Goal: Task Accomplishment & Management: Use online tool/utility

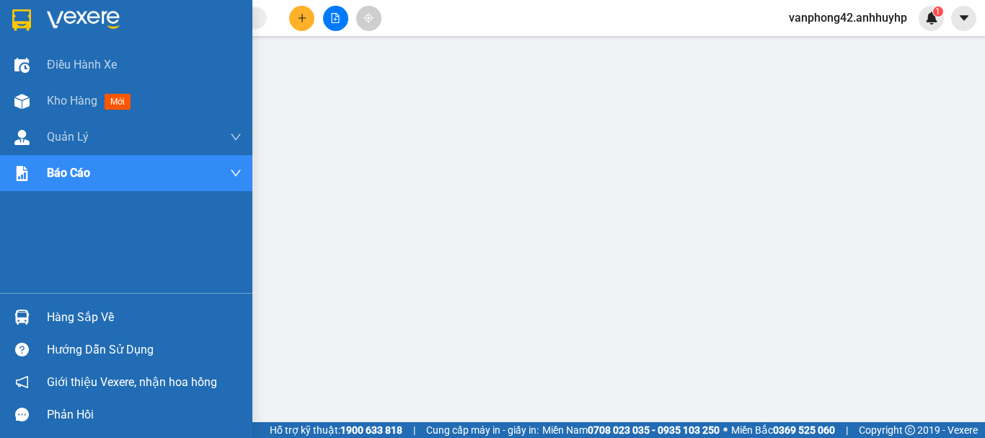
click at [87, 323] on div "Hàng sắp về" at bounding box center [144, 317] width 195 height 22
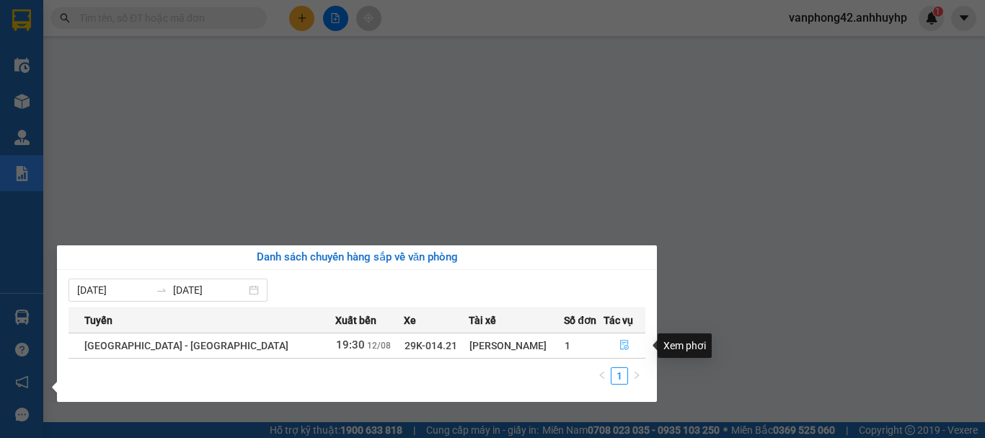
click at [619, 342] on icon "file-done" at bounding box center [624, 345] width 10 height 10
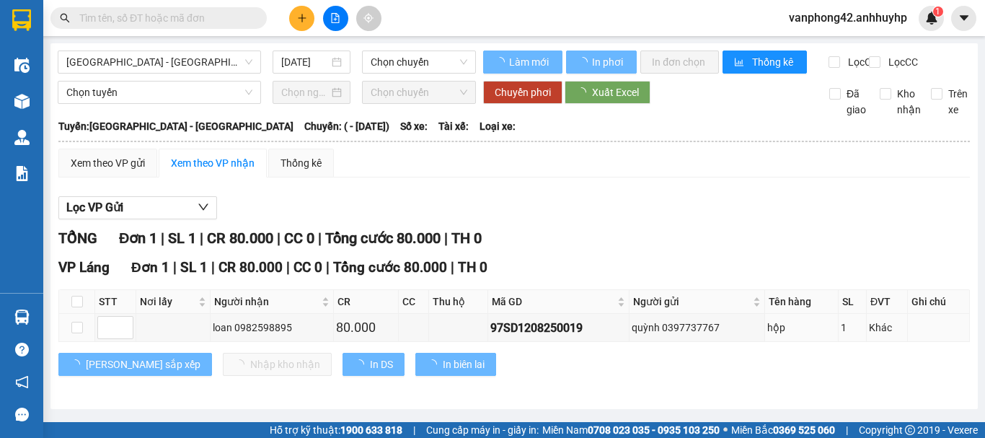
type input "[DATE]"
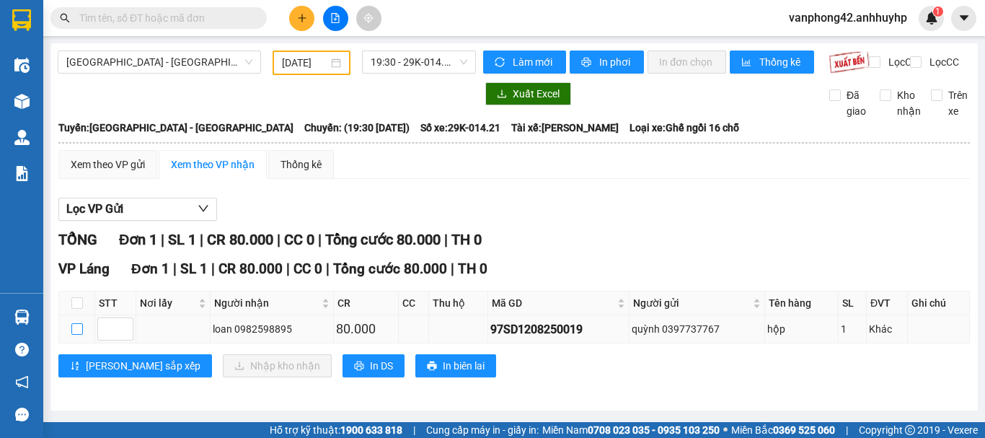
click at [76, 335] on input "checkbox" at bounding box center [77, 329] width 12 height 12
checkbox input "true"
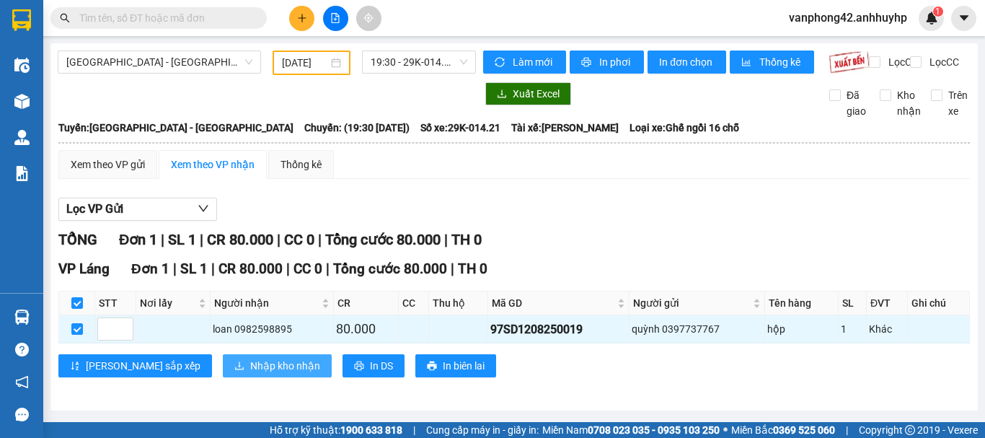
click at [250, 373] on span "Nhập kho nhận" at bounding box center [285, 366] width 70 height 16
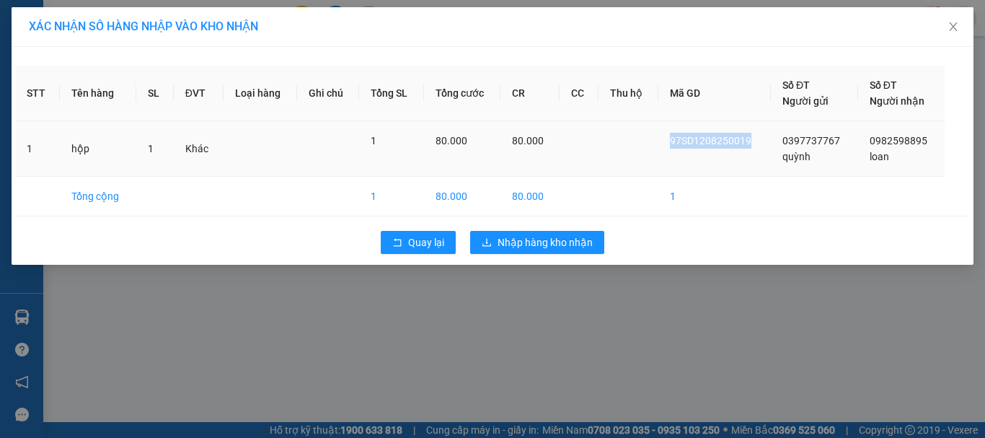
drag, startPoint x: 757, startPoint y: 138, endPoint x: 640, endPoint y: 142, distance: 116.8
click at [640, 142] on tr "1 hộp 1 Khác 1 80.000 80.000 97SD1208250019 0397737767 quỳnh 0982598895 loan" at bounding box center [492, 149] width 954 height 56
copy span "97SD1208250019"
click at [573, 240] on span "Nhập hàng kho nhận" at bounding box center [544, 242] width 95 height 16
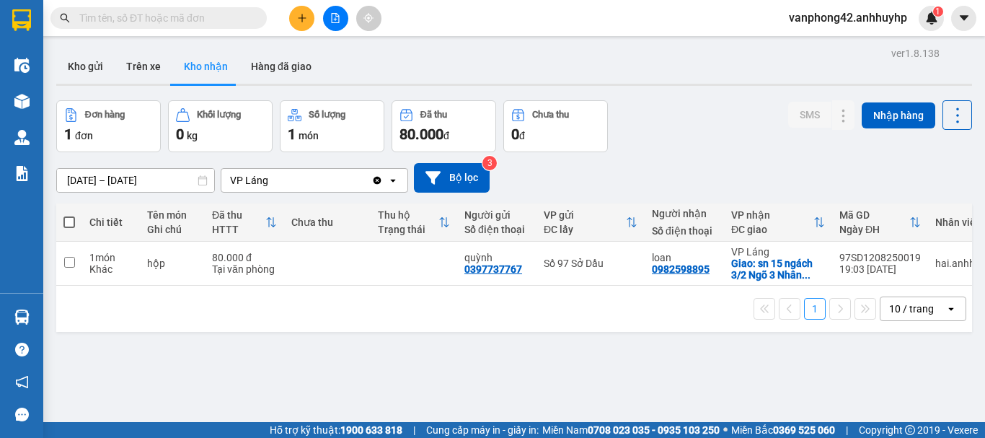
click at [218, 19] on input "text" at bounding box center [164, 18] width 170 height 16
click at [223, 20] on input "text" at bounding box center [164, 18] width 170 height 16
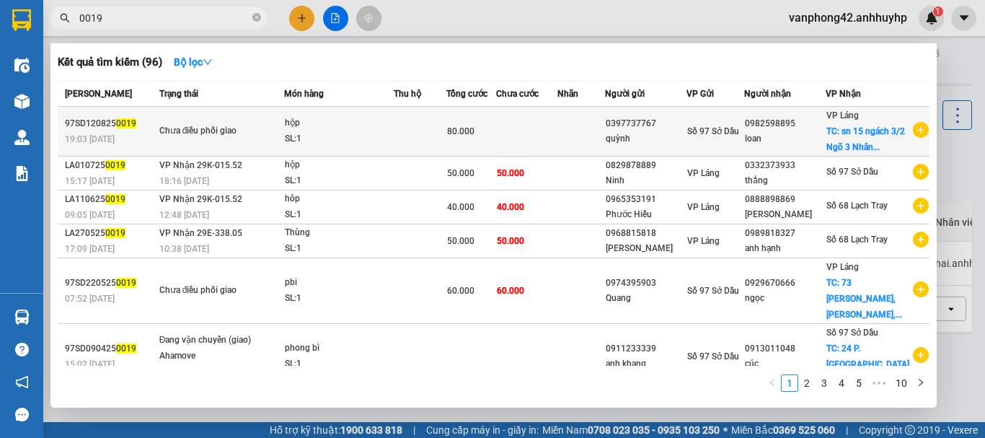
type input "0019"
click at [376, 147] on div "SL: 1" at bounding box center [339, 139] width 108 height 16
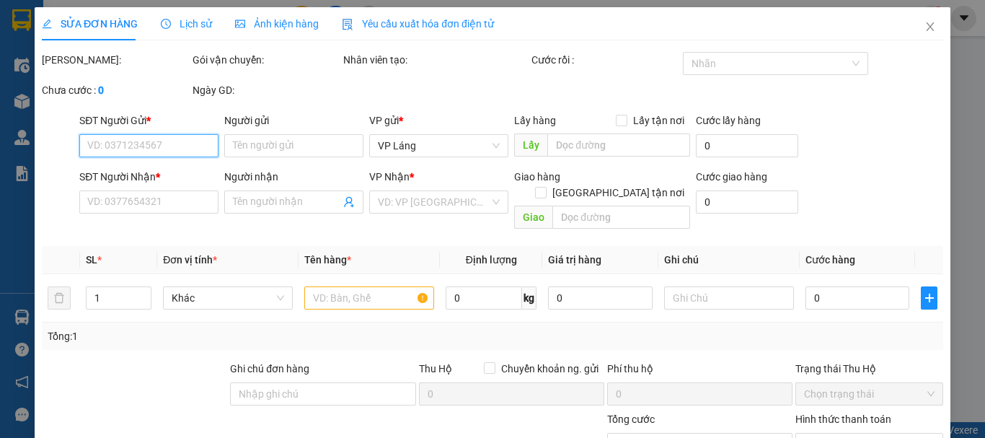
type input "0397737767"
type input "quỳnh"
type input "0982598895"
type input "loan"
checkbox input "true"
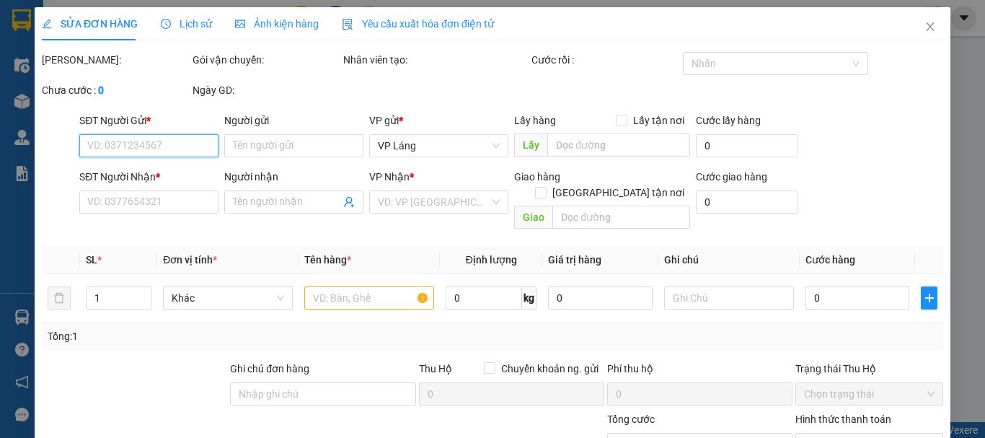
type input "sn 15 ngách 3/2 Ngõ 3 Nhân Hòa, Nhân Chính, Thanh Xuân, Hà Nội, Việt Nam"
type input "80.000"
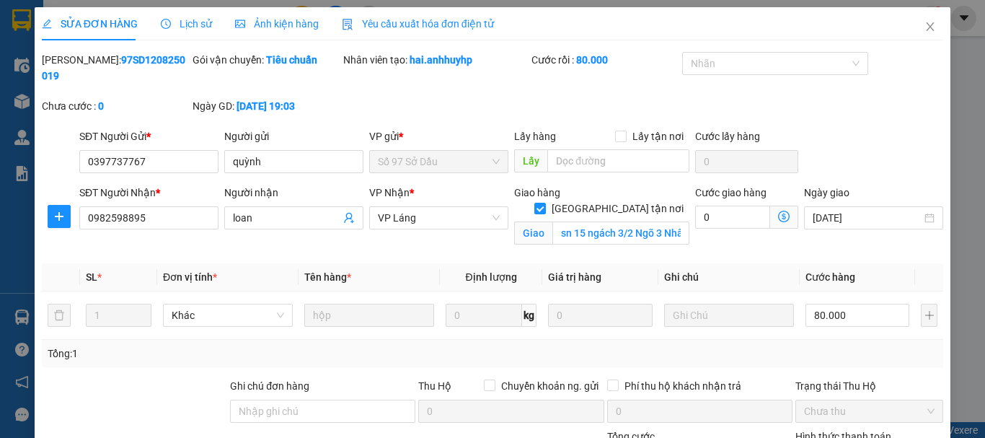
click at [205, 28] on span "Lịch sử" at bounding box center [186, 24] width 51 height 12
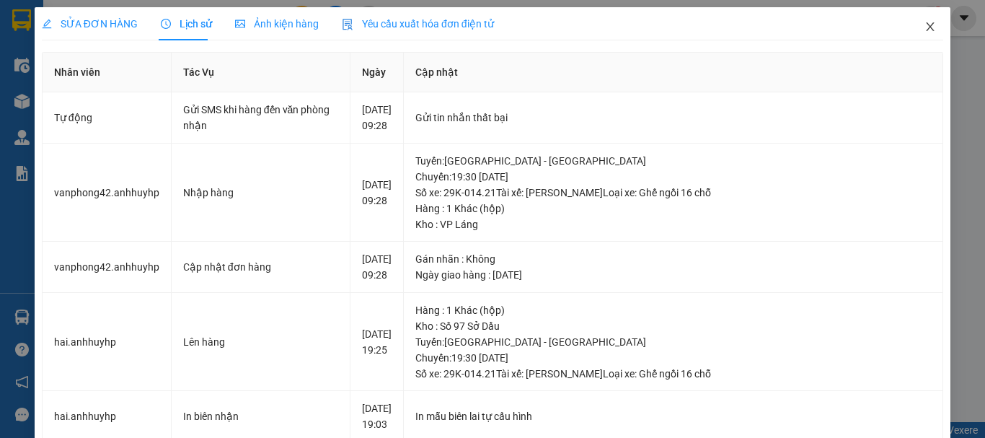
drag, startPoint x: 923, startPoint y: 27, endPoint x: 0, endPoint y: 285, distance: 958.4
click at [924, 27] on icon "close" at bounding box center [930, 27] width 12 height 12
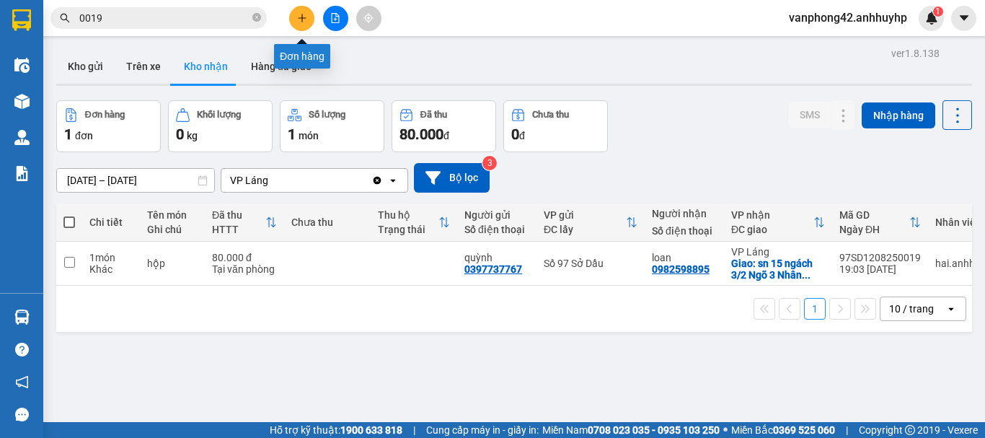
click at [298, 17] on icon "plus" at bounding box center [302, 18] width 10 height 10
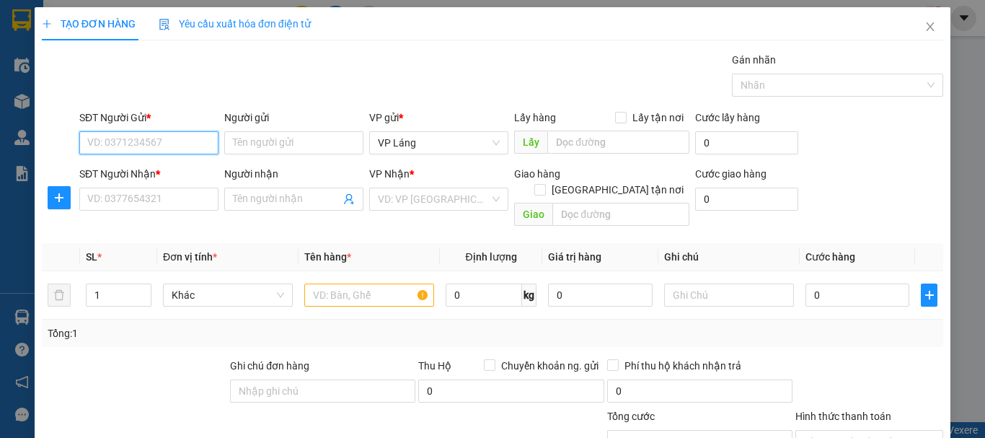
click at [187, 143] on input "SĐT Người Gửi *" at bounding box center [148, 142] width 139 height 23
click at [180, 171] on div "0332352400 - Long" at bounding box center [147, 172] width 120 height 16
type input "0332352400"
type input "Long"
type input "0332352400"
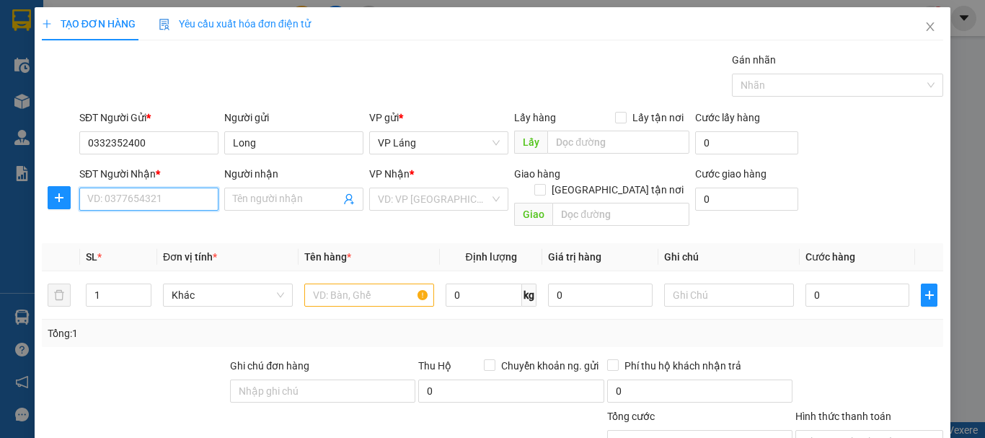
click at [181, 193] on input "SĐT Người Nhận *" at bounding box center [148, 198] width 139 height 23
click at [178, 234] on div "0967624496 - Mạnh" at bounding box center [147, 228] width 120 height 16
type input "0967624496"
type input "Mạnh"
checkbox input "true"
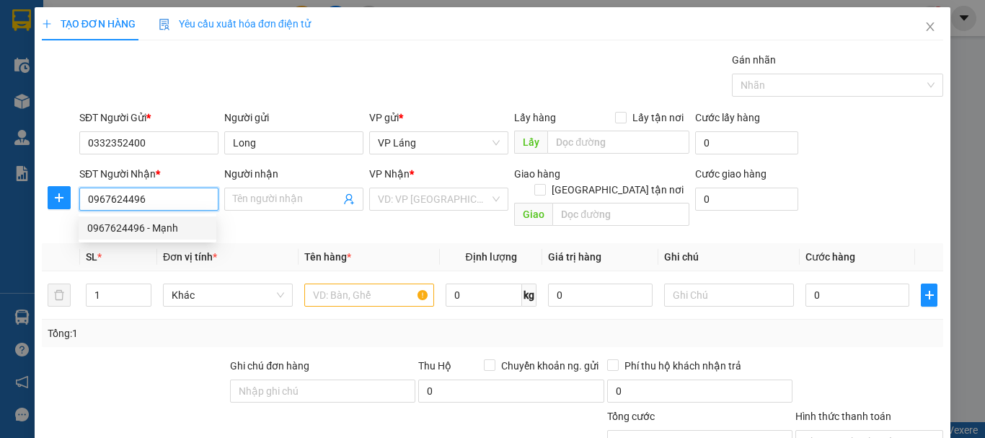
type input "280 Lạch Tray, Đổng Quốc Bình, Ngô Quyền, Hải Phòng, Việt Nam"
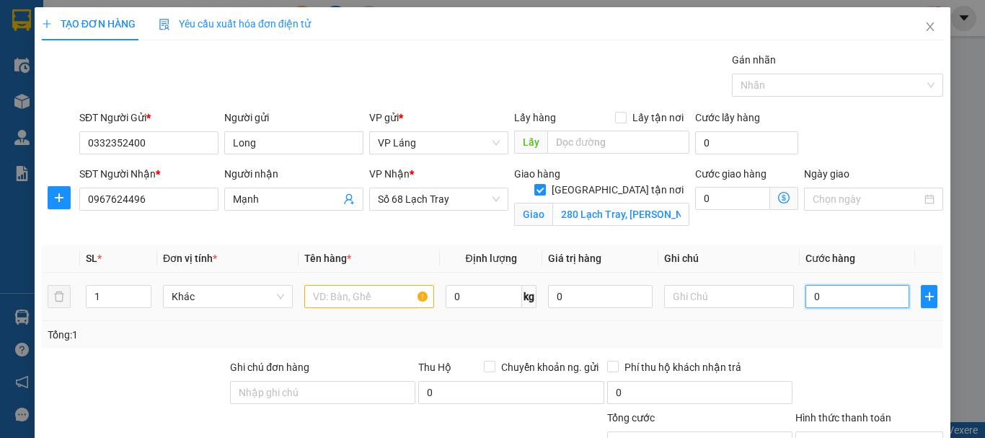
click at [846, 299] on input "0" at bounding box center [857, 296] width 104 height 23
type input "3"
type input "30"
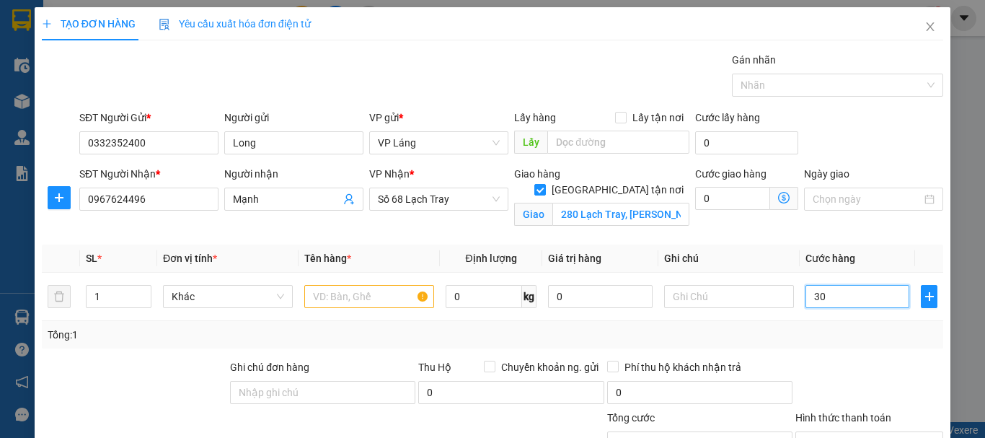
type input "30"
type input "300"
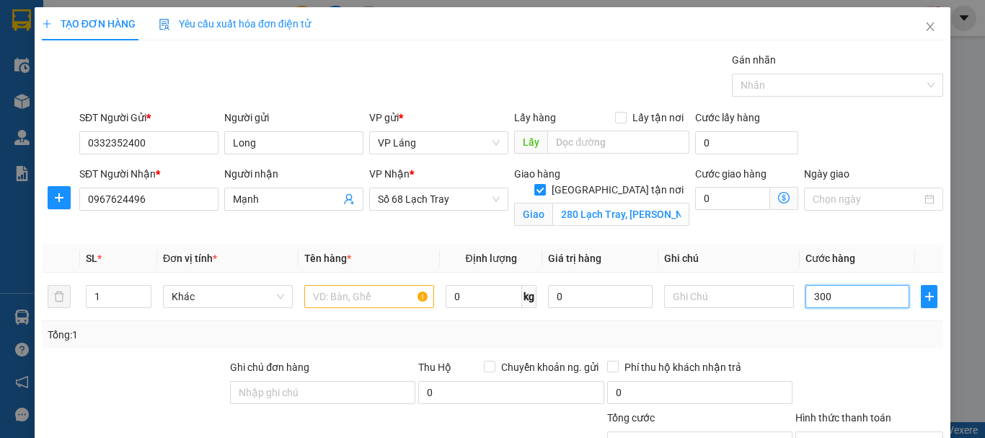
type input "3.000"
type input "30.000"
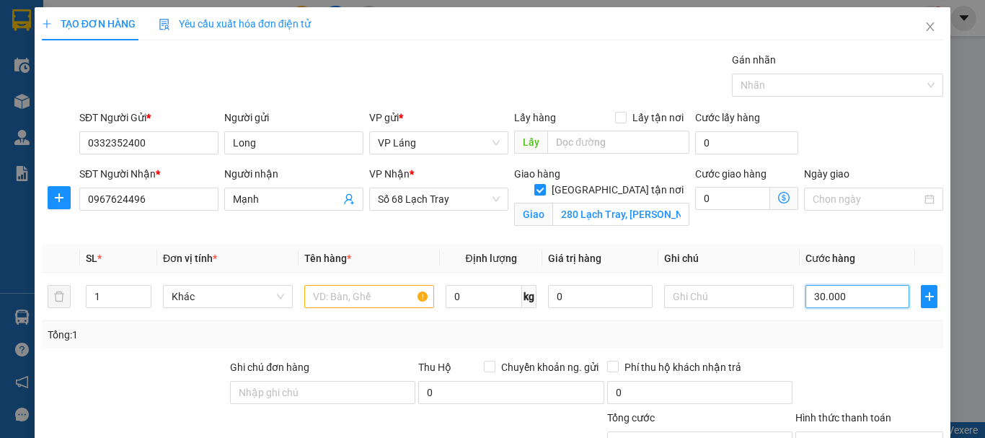
type input "30.000"
click at [366, 289] on input "text" at bounding box center [369, 296] width 130 height 23
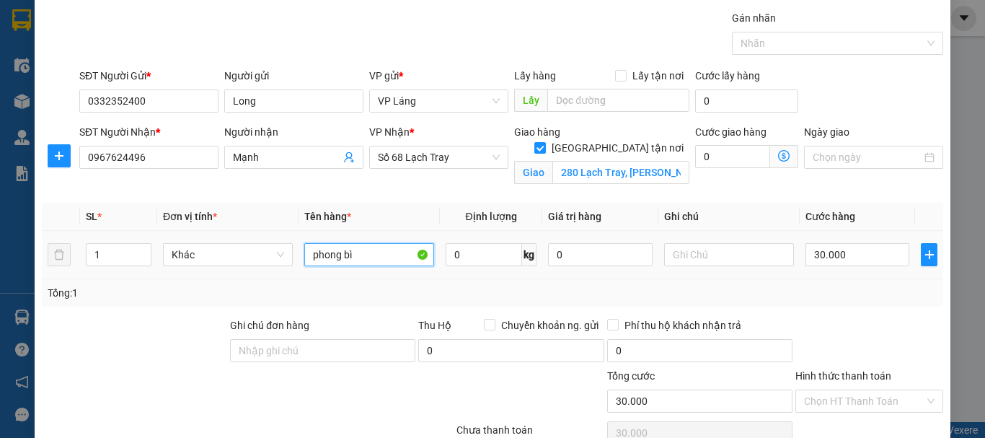
scroll to position [113, 0]
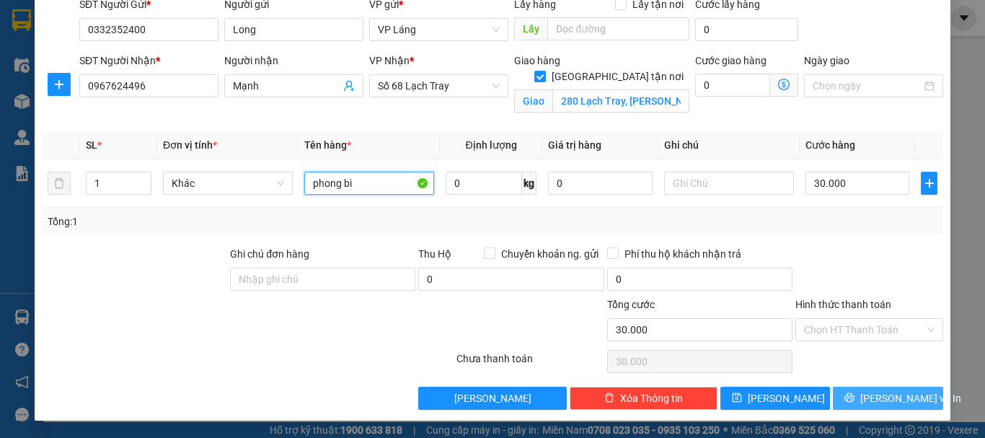
type input "phong bì"
drag, startPoint x: 871, startPoint y: 398, endPoint x: 863, endPoint y: 391, distance: 10.2
click at [872, 397] on span "Lưu và In" at bounding box center [910, 398] width 101 height 16
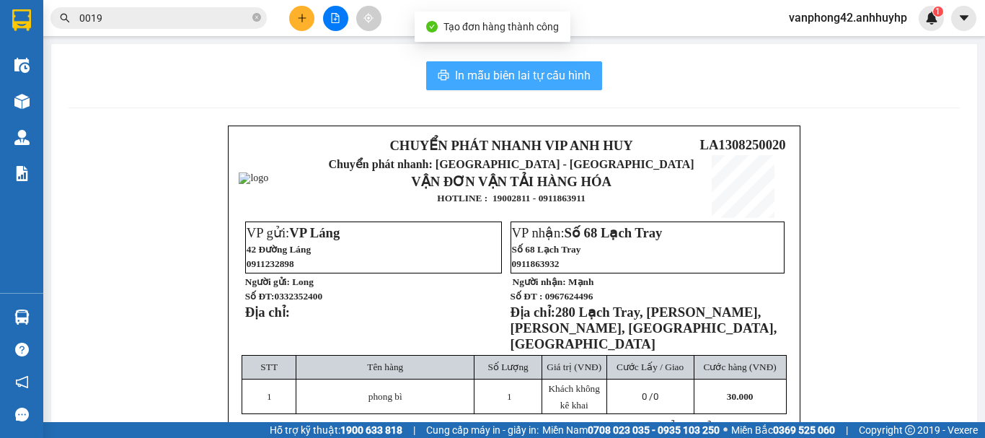
click at [520, 68] on span "In mẫu biên lai tự cấu hình" at bounding box center [523, 75] width 136 height 18
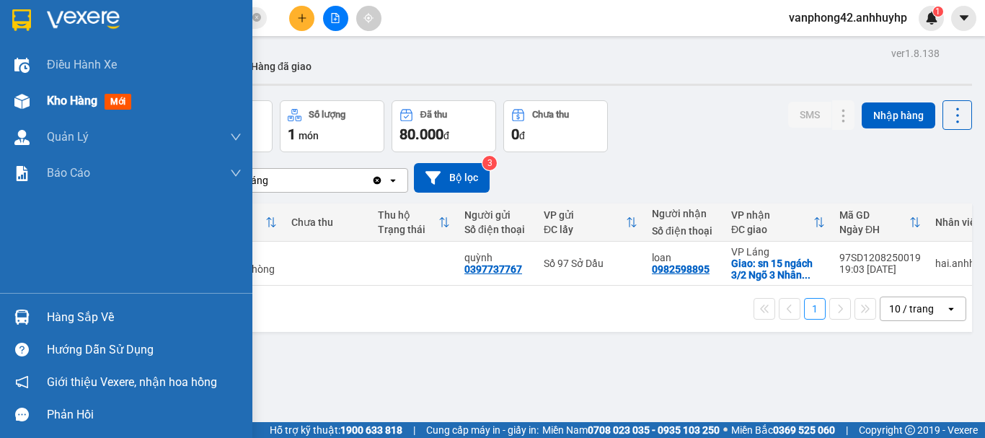
click at [79, 97] on span "Kho hàng" at bounding box center [72, 101] width 50 height 14
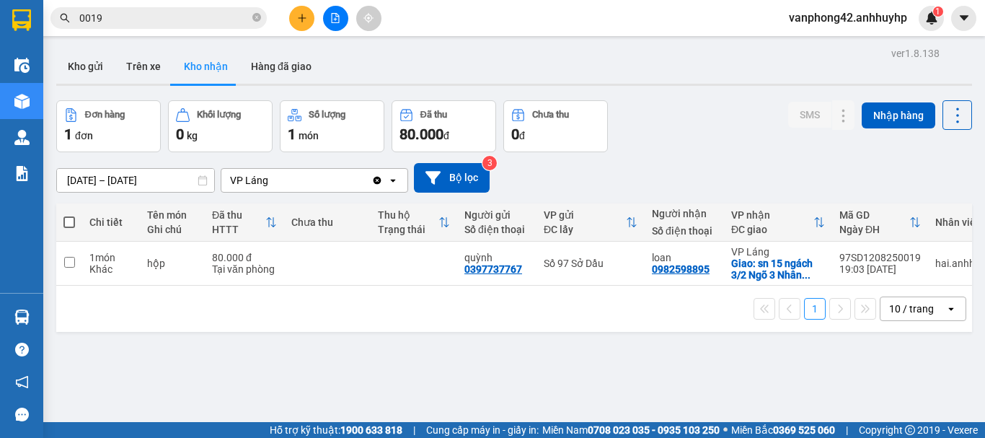
click at [403, 339] on div "ver 1.8.138 Kho gửi Trên xe Kho nhận Hàng đã giao Đơn hàng 1 đơn Khối lượng 0 k…" at bounding box center [513, 262] width 927 height 438
click at [73, 66] on button "Kho gửi" at bounding box center [85, 66] width 58 height 35
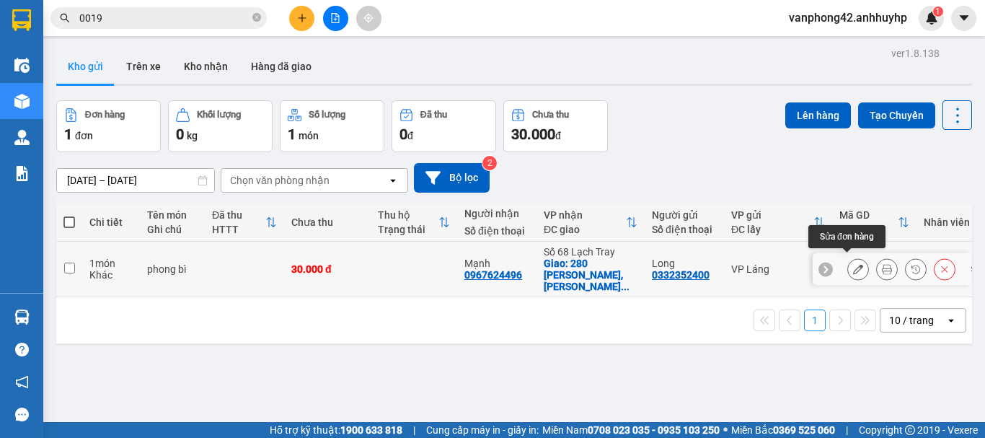
click at [853, 267] on icon at bounding box center [858, 269] width 10 height 10
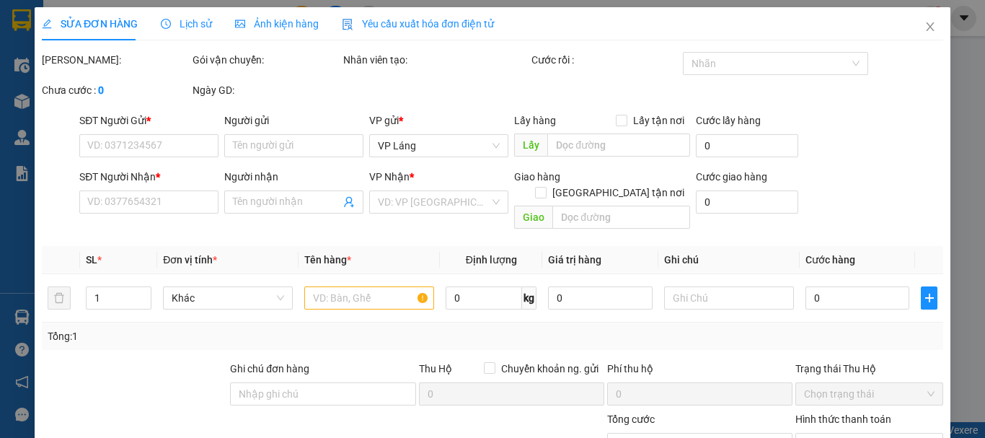
type input "0332352400"
type input "Long"
type input "0967624496"
type input "Mạnh"
checkbox input "true"
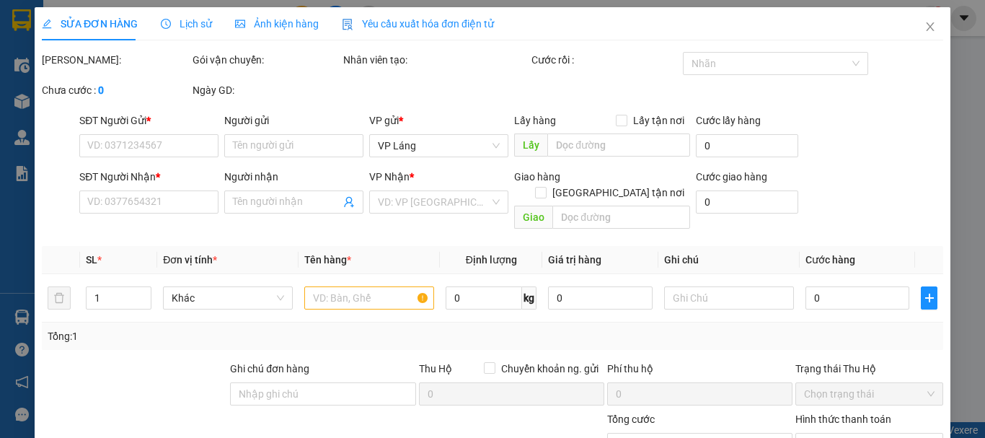
type input "280 Lạch Tray, Đổng Quốc Bình, Ngô Quyền, Hải Phòng, Việt Nam"
type input "30.000"
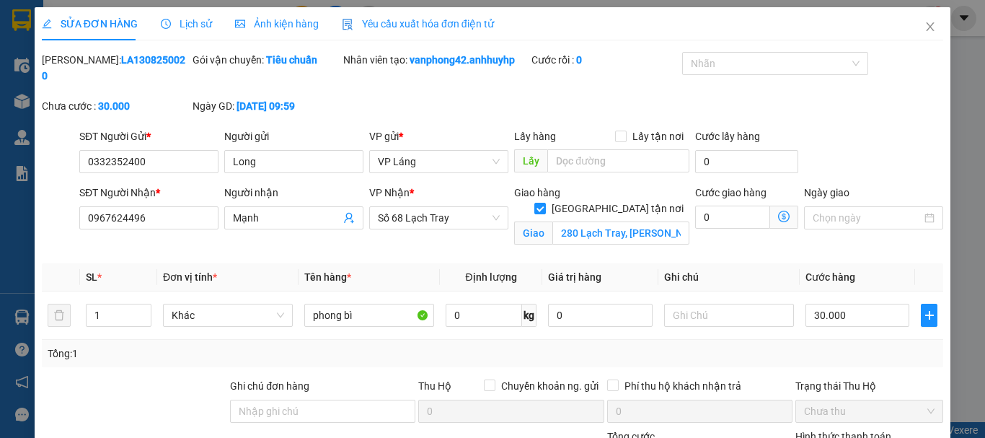
click at [778, 211] on icon "dollar-circle" at bounding box center [784, 217] width 12 height 12
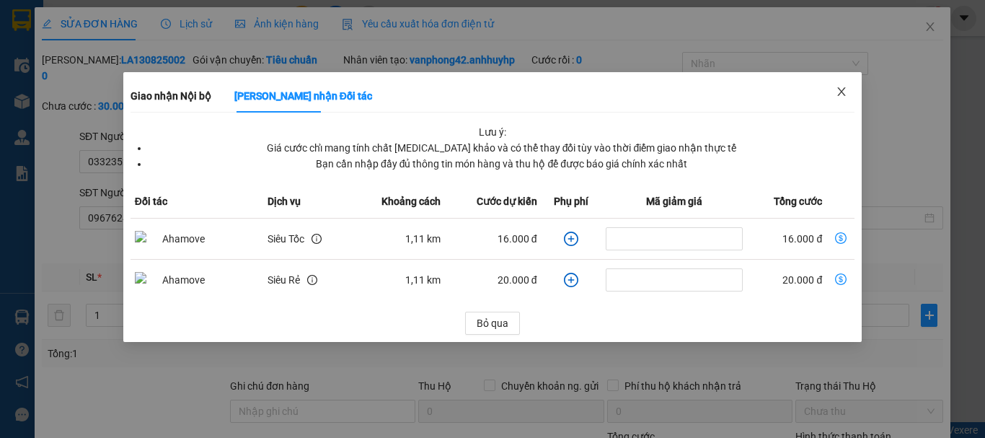
click at [841, 92] on icon "close" at bounding box center [842, 91] width 8 height 9
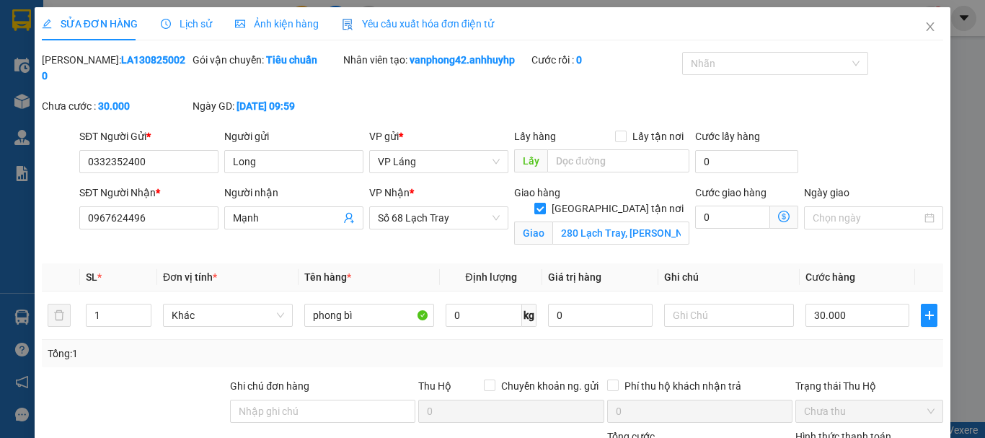
click at [544, 203] on input "Giao tận nơi" at bounding box center [539, 208] width 10 height 10
checkbox input "false"
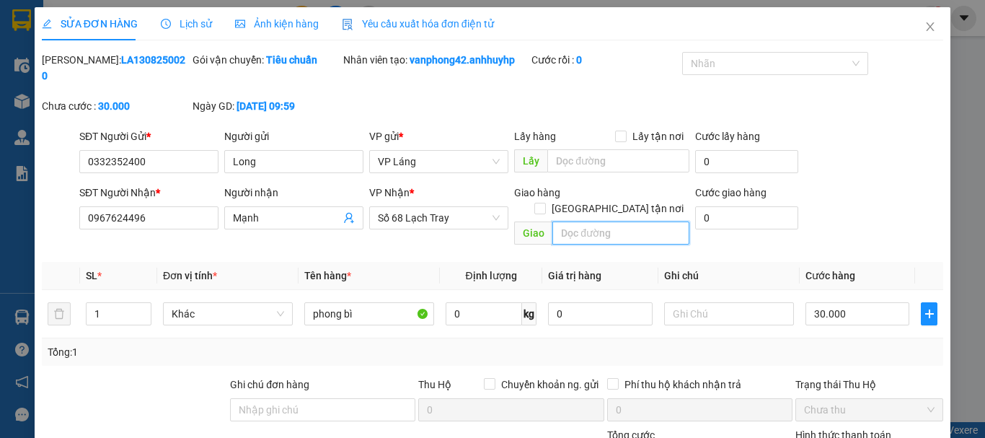
drag, startPoint x: 639, startPoint y: 198, endPoint x: 531, endPoint y: 200, distance: 108.2
click at [525, 221] on span "Giao" at bounding box center [601, 232] width 175 height 23
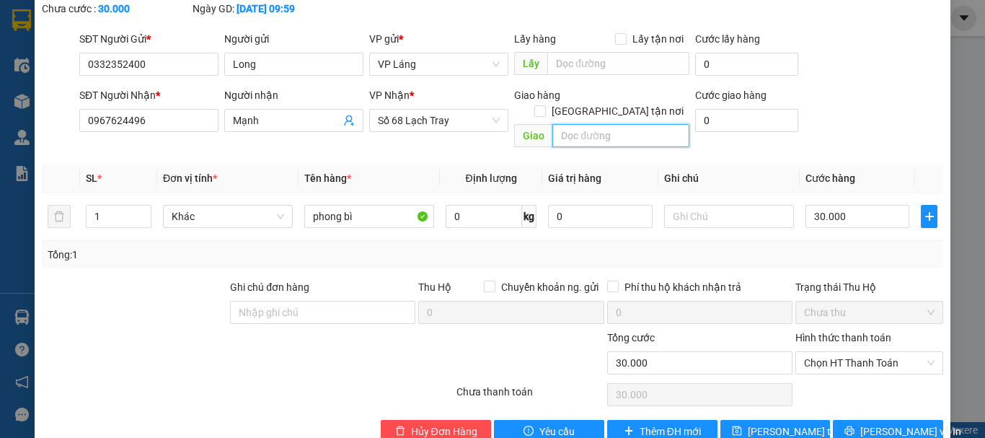
scroll to position [99, 0]
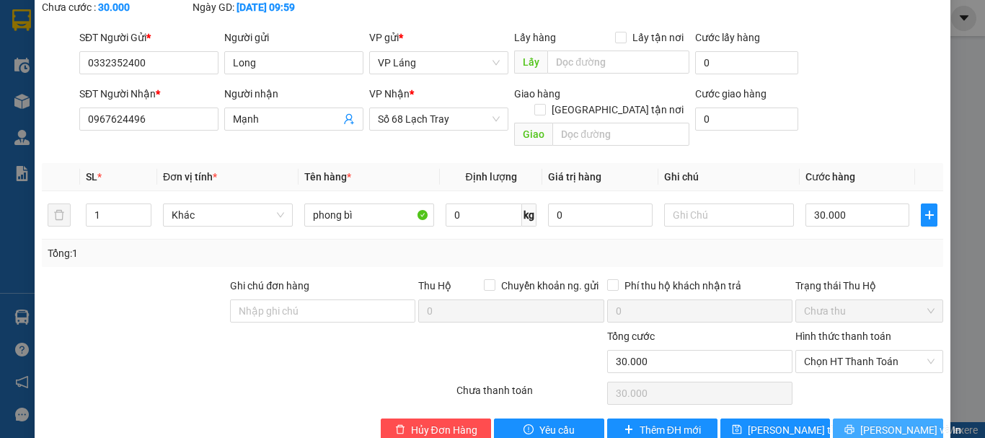
click at [880, 422] on span "Lưu và In" at bounding box center [910, 430] width 101 height 16
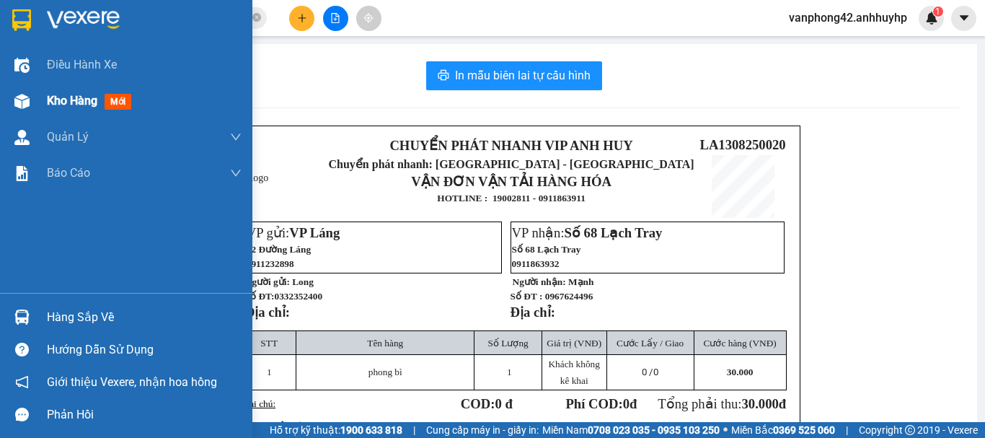
click at [53, 94] on span "Kho hàng" at bounding box center [72, 101] width 50 height 14
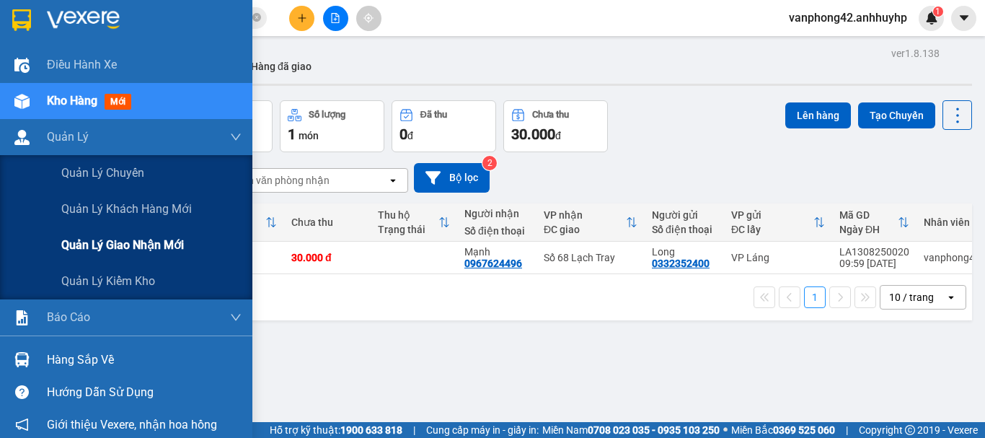
click at [110, 238] on span "Quản lý giao nhận mới" at bounding box center [122, 245] width 123 height 18
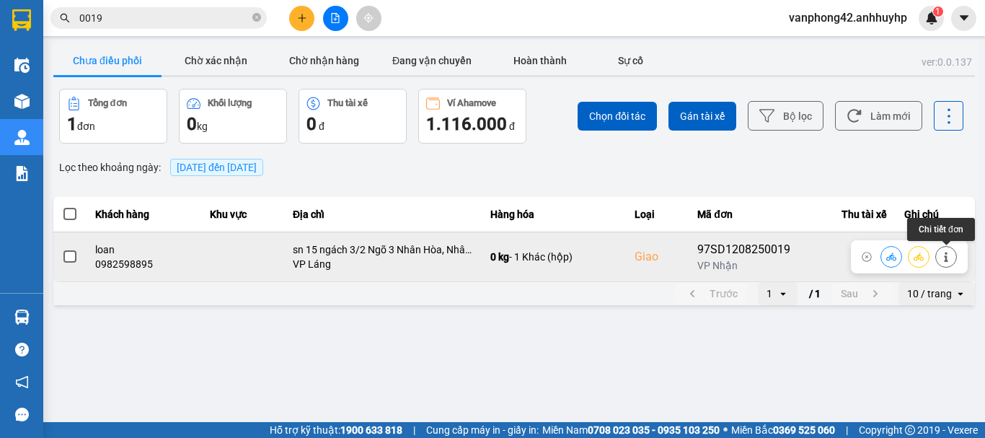
click at [944, 262] on button at bounding box center [946, 256] width 20 height 25
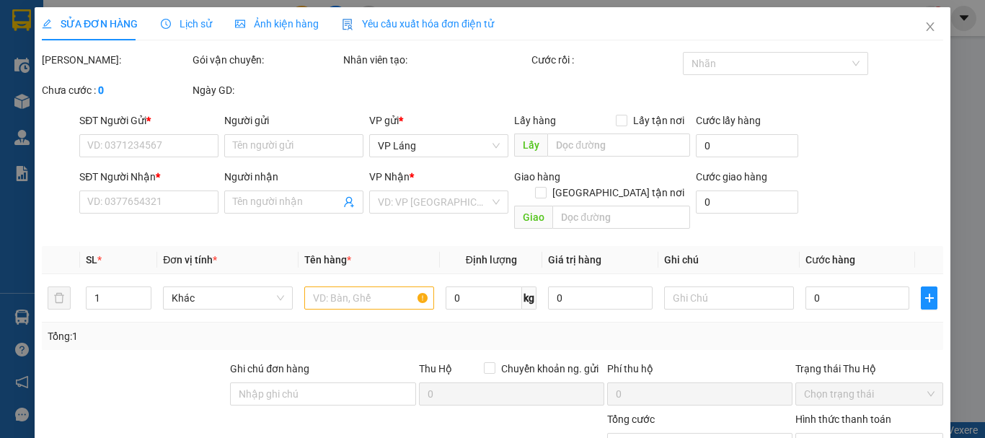
type input "0397737767"
type input "quỳnh"
type input "0982598895"
type input "loan"
checkbox input "true"
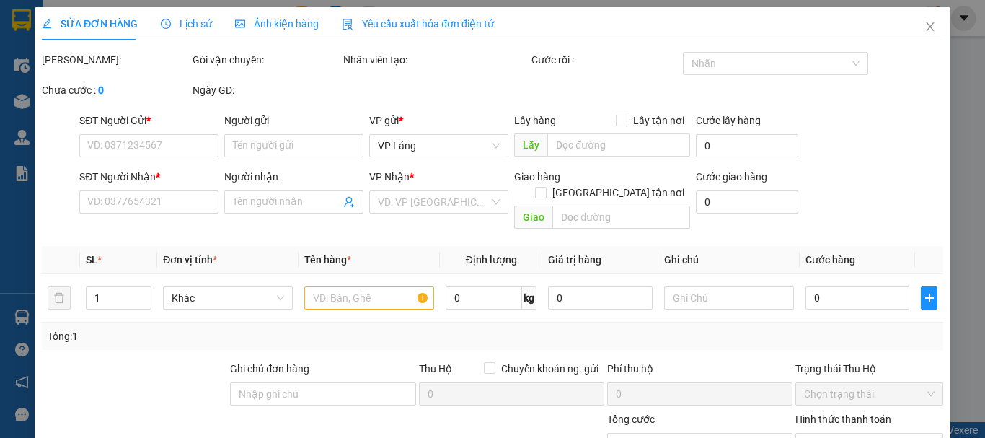
type input "sn 15 ngách 3/2 Ngõ 3 Nhân Hòa, Nhân Chính, Thanh Xuân, Hà Nội, Việt Nam"
type input "80.000"
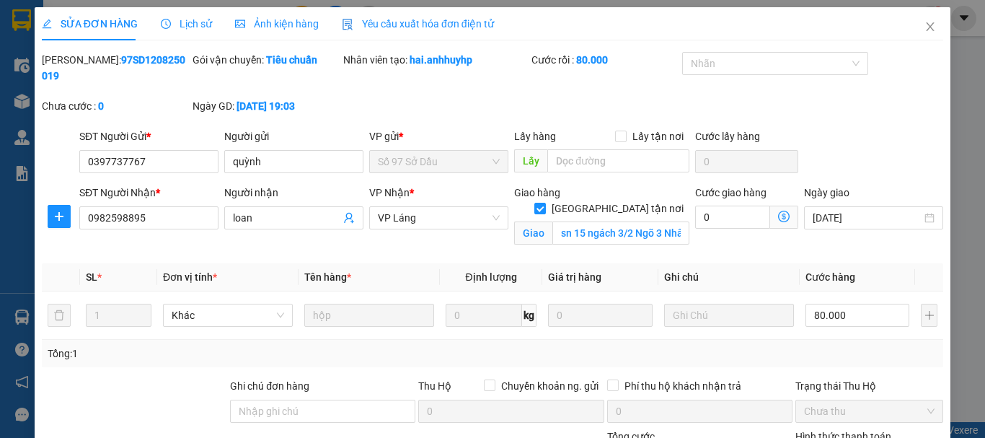
click at [778, 211] on icon "dollar-circle" at bounding box center [784, 217] width 12 height 12
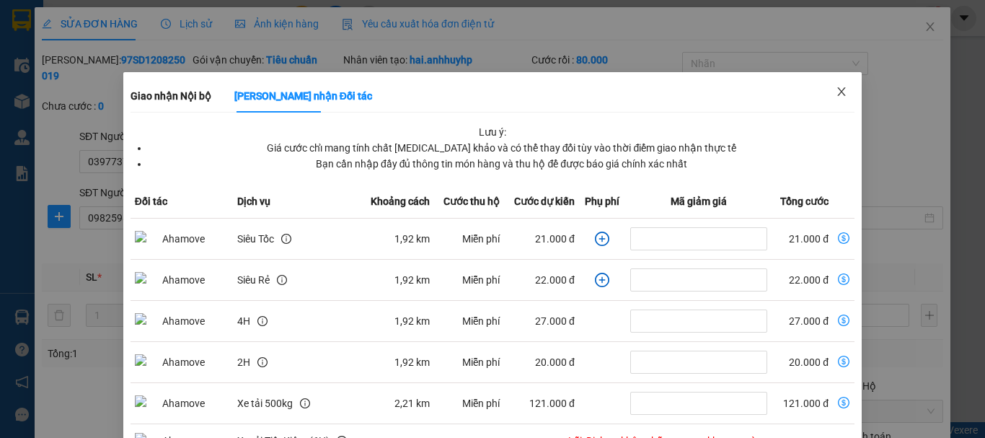
click at [836, 92] on icon "close" at bounding box center [842, 92] width 12 height 12
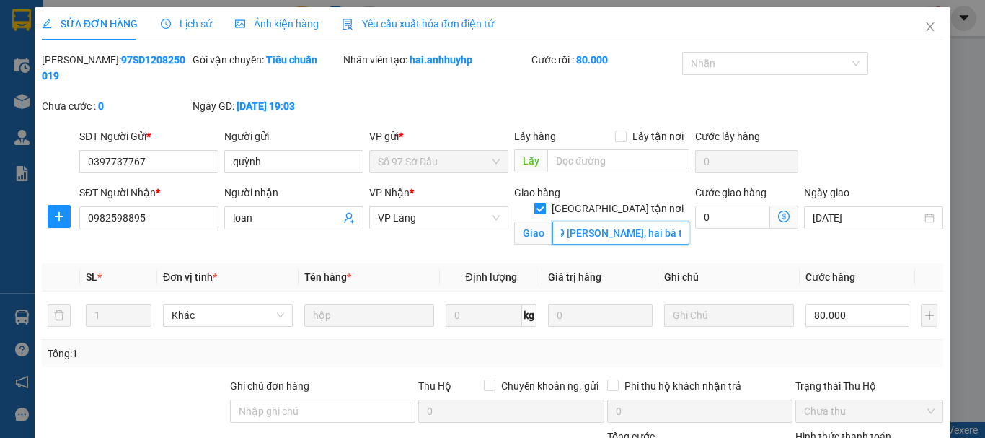
scroll to position [0, 14]
type input "59 quang trung, hai bà trưng"
click at [778, 211] on icon "dollar-circle" at bounding box center [784, 217] width 12 height 12
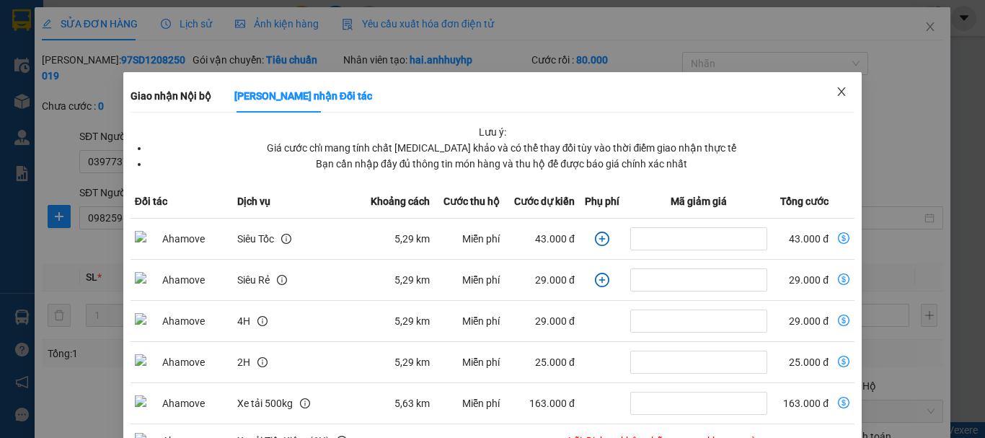
click at [836, 93] on icon "close" at bounding box center [842, 92] width 12 height 12
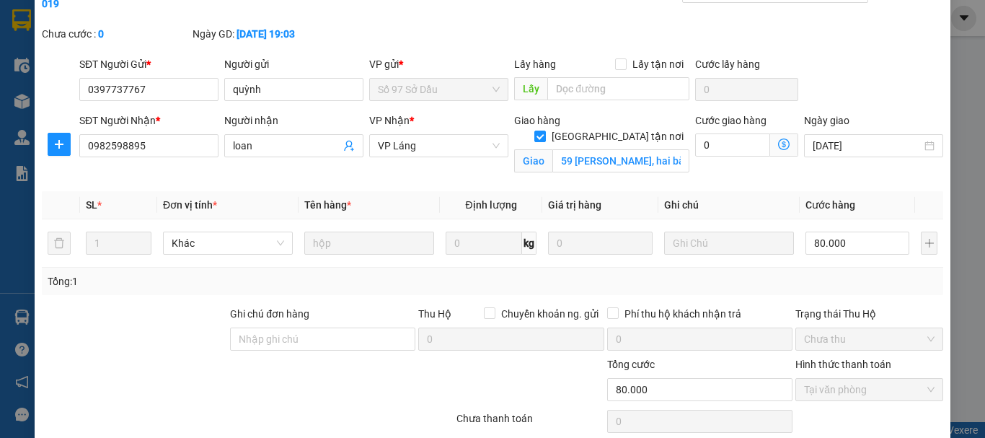
scroll to position [116, 0]
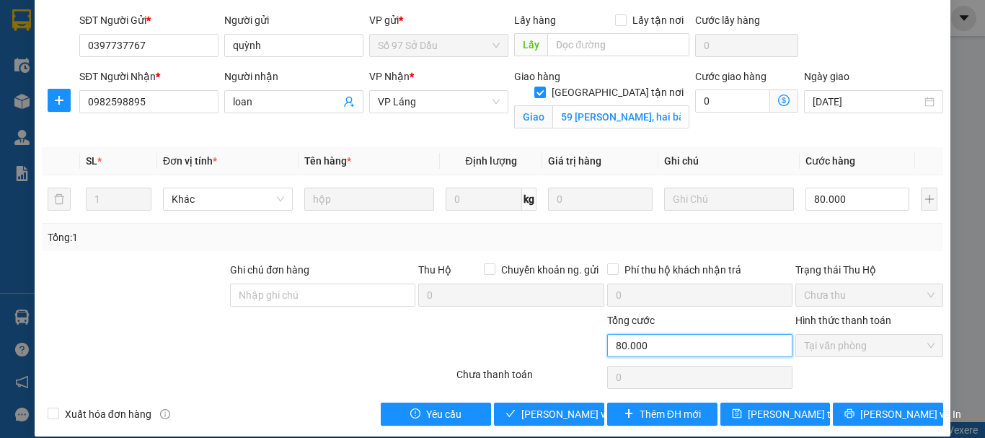
click at [653, 334] on input "80.000" at bounding box center [699, 345] width 185 height 23
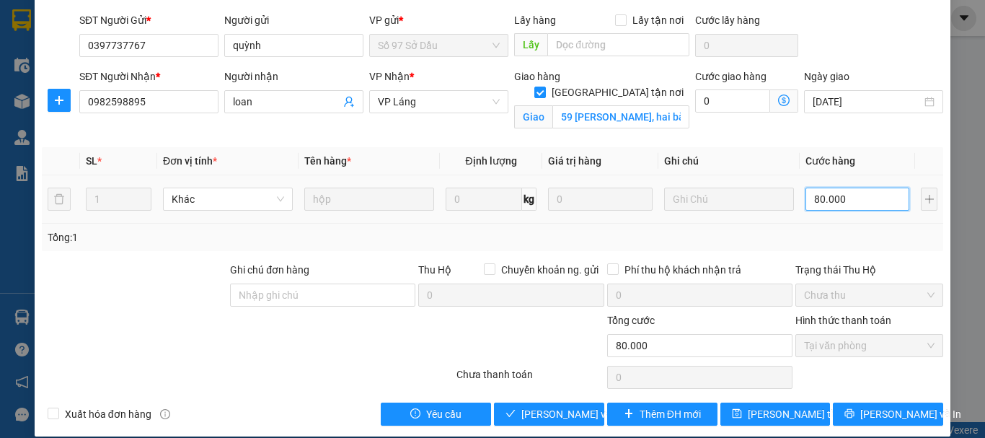
click at [848, 187] on input "80.000" at bounding box center [857, 198] width 104 height 23
type input "1"
type input "10"
type input "100"
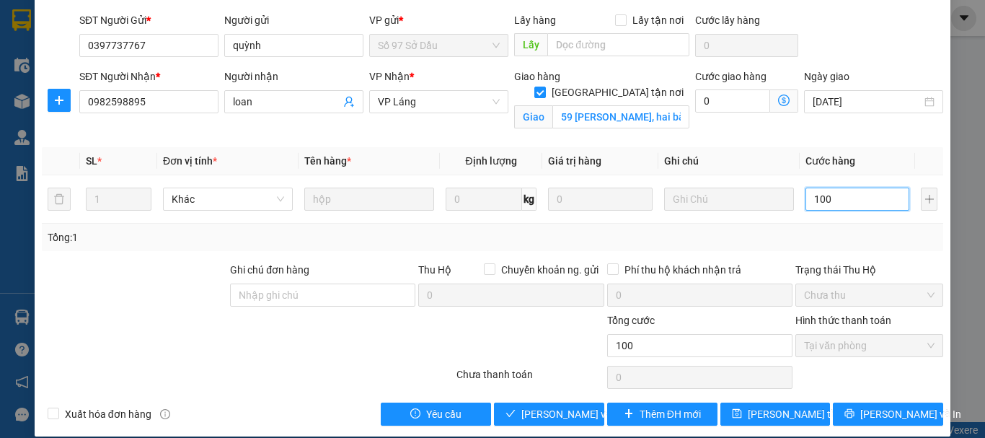
type input "1.000"
type input "10.000"
type input "100.000"
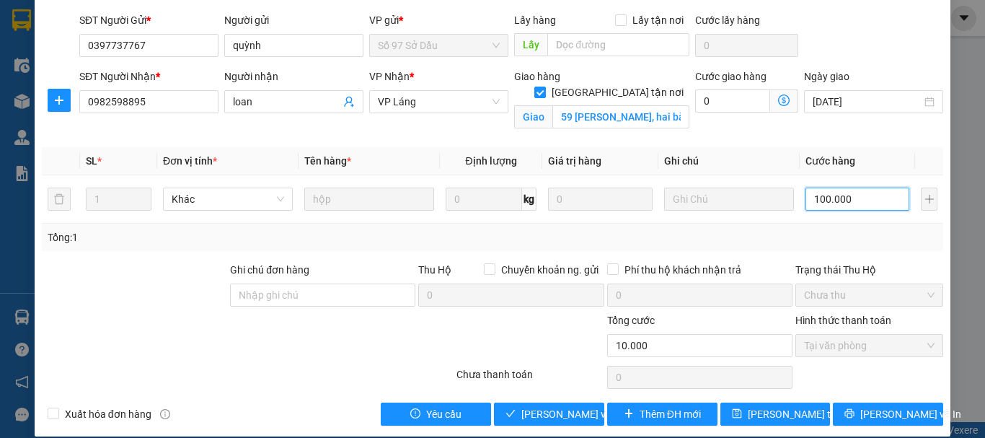
type input "100.000"
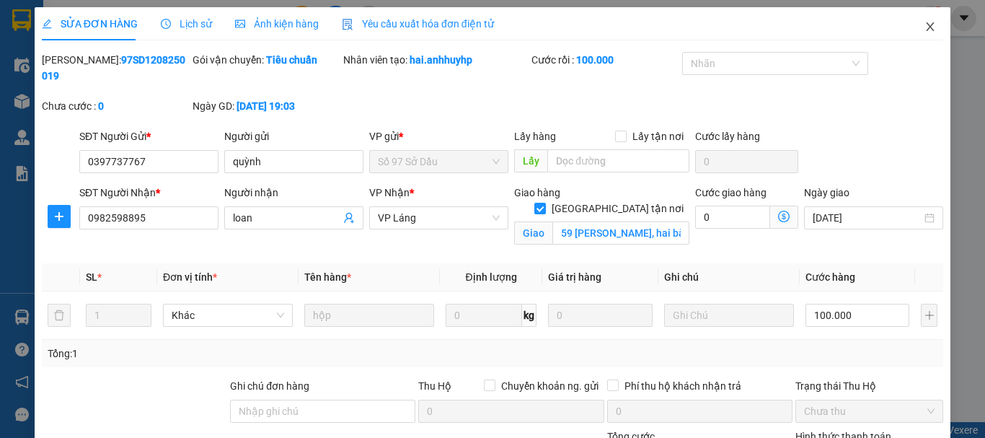
click at [924, 26] on icon "close" at bounding box center [930, 27] width 12 height 12
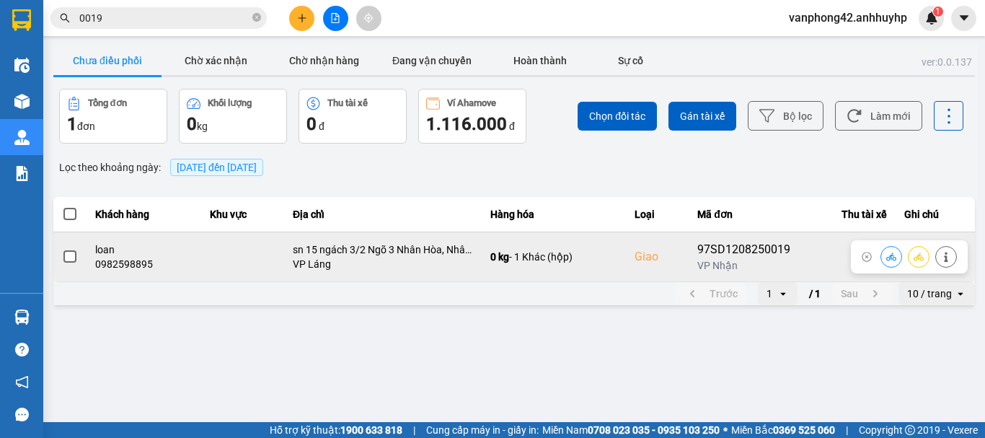
click at [68, 252] on span at bounding box center [69, 256] width 13 height 13
click at [62, 249] on input "checkbox" at bounding box center [62, 249] width 0 height 0
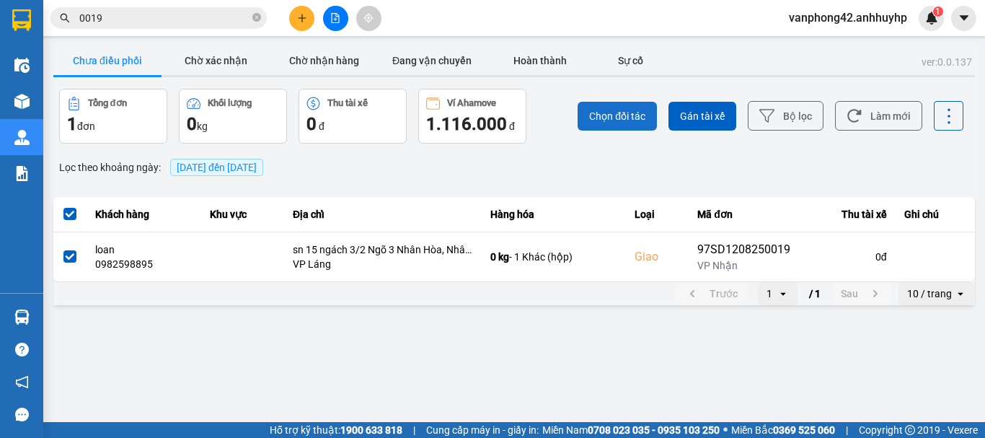
click at [608, 113] on span "Chọn đối tác" at bounding box center [617, 116] width 56 height 14
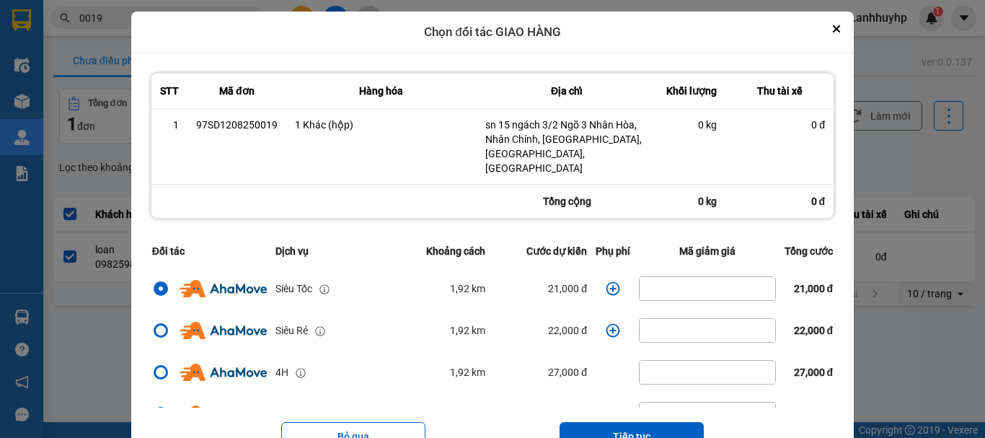
click at [645, 425] on button "Tiếp tục" at bounding box center [631, 436] width 144 height 29
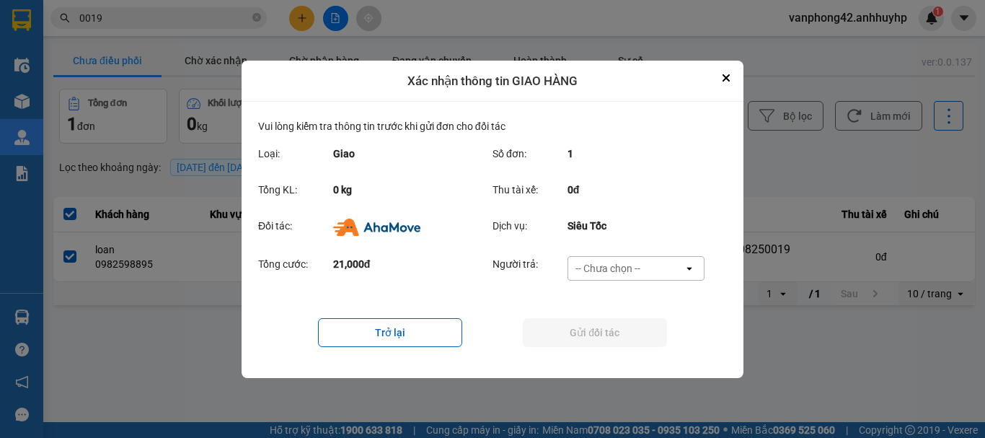
click at [659, 271] on div "-- Chưa chọn --" at bounding box center [625, 268] width 115 height 23
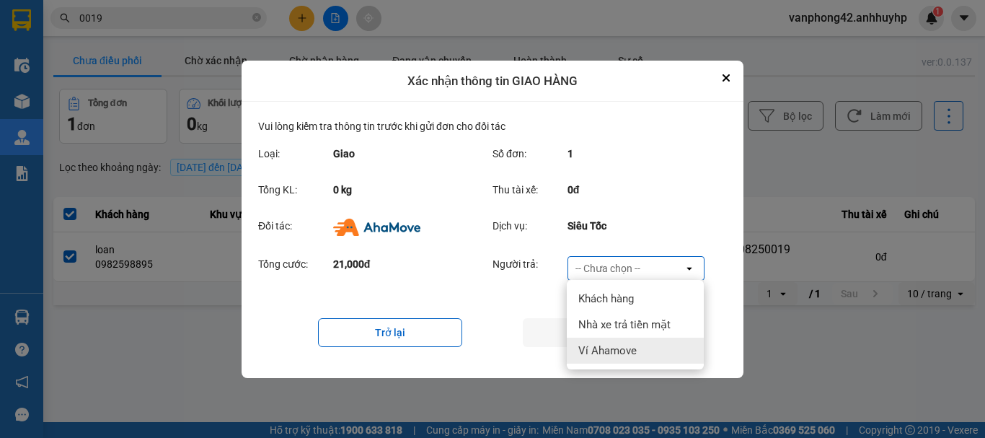
click at [634, 342] on div "Ví Ahamove" at bounding box center [635, 350] width 137 height 26
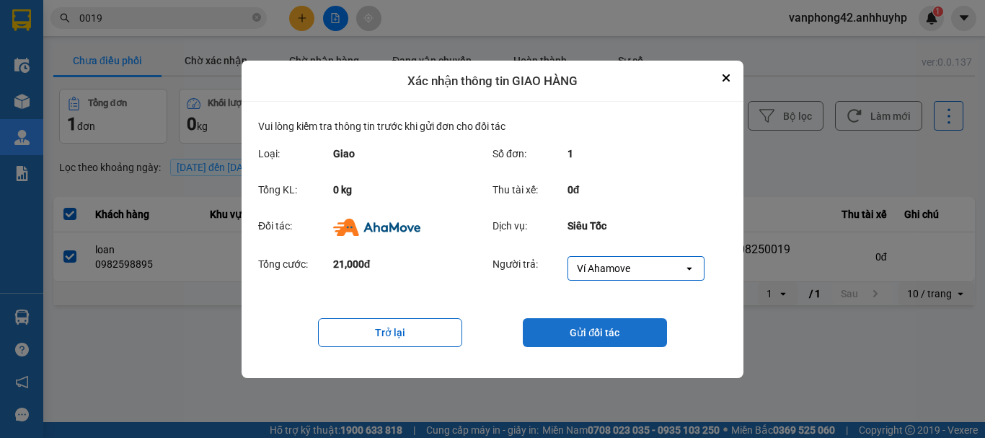
click at [614, 339] on button "Gửi đối tác" at bounding box center [595, 332] width 144 height 29
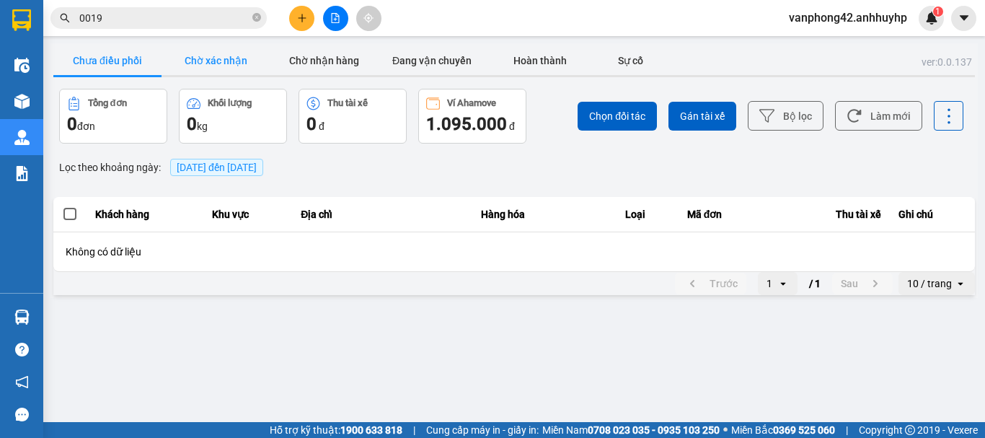
click at [228, 60] on button "Chờ xác nhận" at bounding box center [215, 60] width 108 height 29
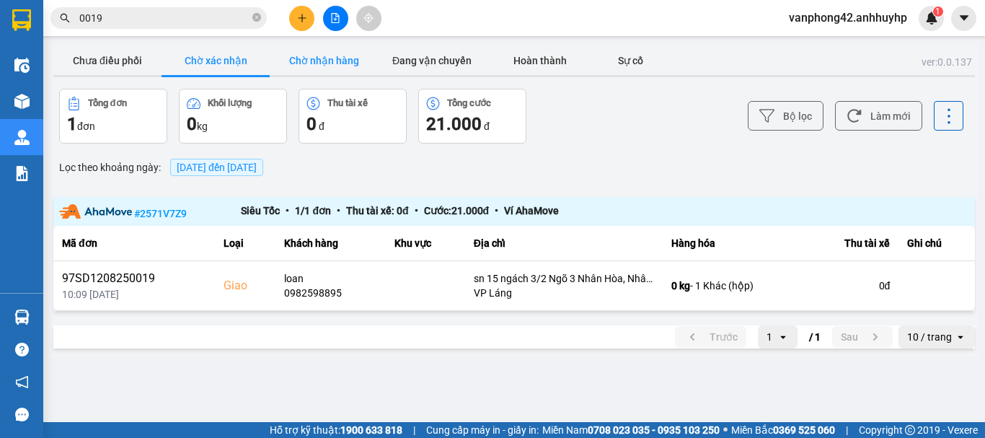
click at [332, 68] on button "Chờ nhận hàng" at bounding box center [324, 60] width 108 height 29
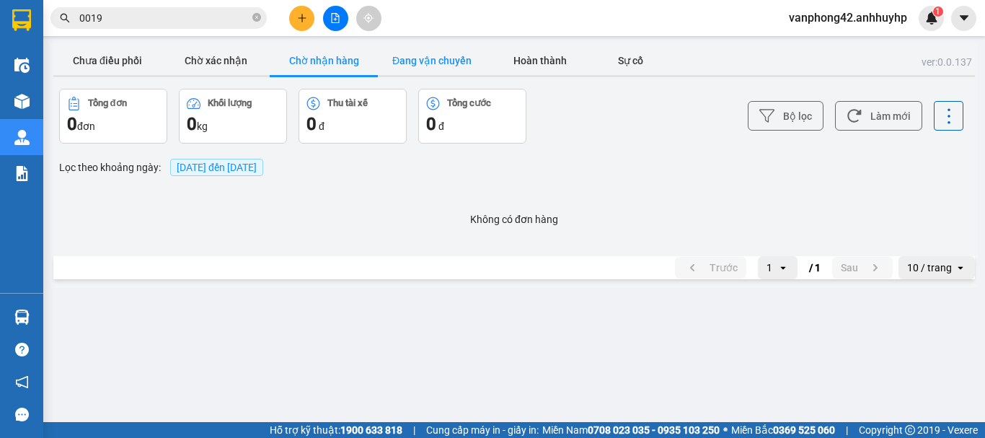
click at [419, 66] on button "Đang vận chuyển" at bounding box center [432, 60] width 108 height 29
click at [161, 59] on button "Chờ xác nhận" at bounding box center [215, 60] width 108 height 29
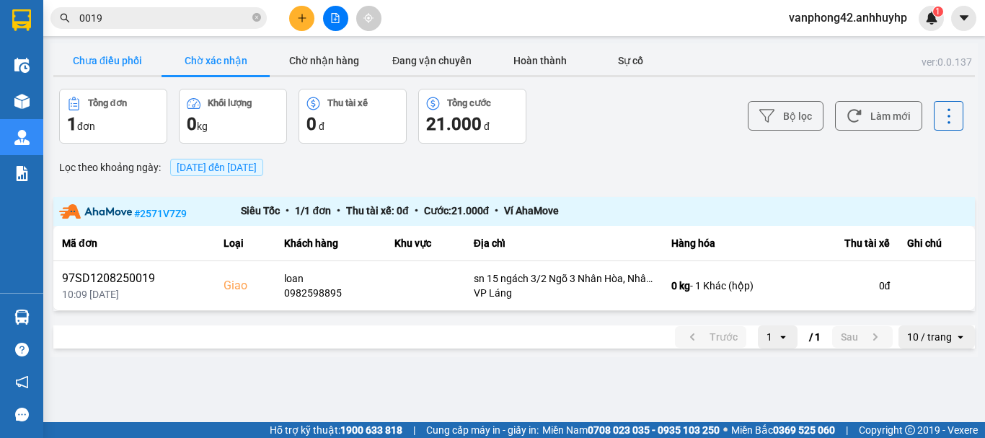
click at [126, 59] on button "Chưa điều phối" at bounding box center [107, 60] width 108 height 29
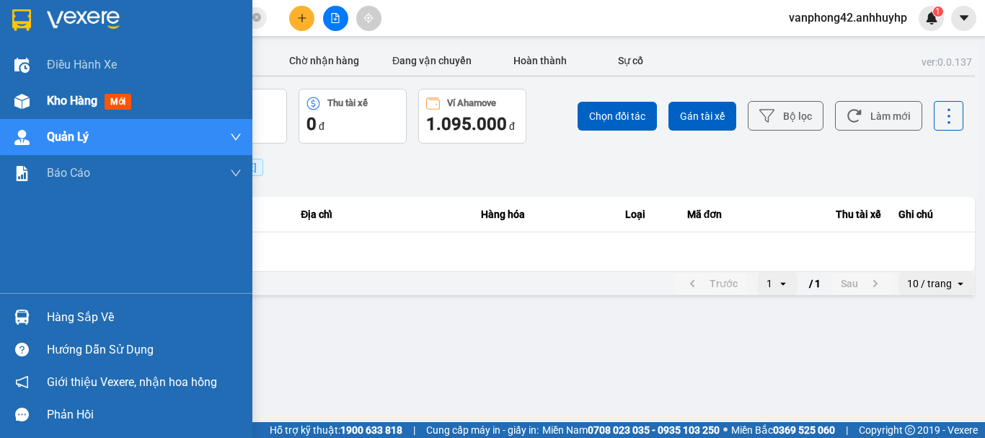
click at [61, 104] on span "Kho hàng" at bounding box center [72, 101] width 50 height 14
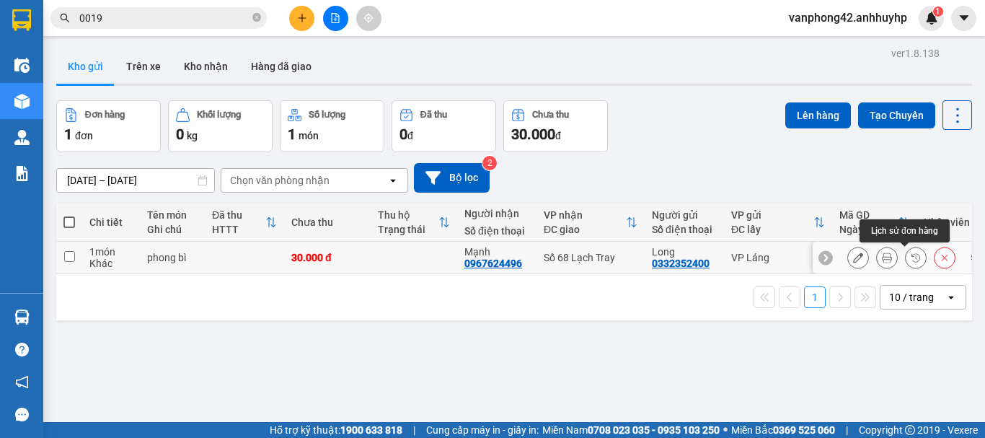
click at [910, 260] on button at bounding box center [915, 257] width 20 height 25
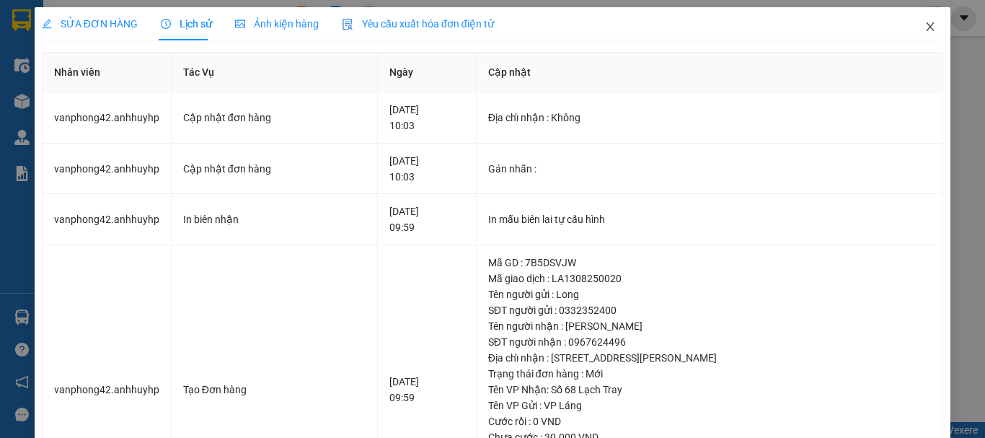
click at [926, 30] on icon "close" at bounding box center [930, 26] width 8 height 9
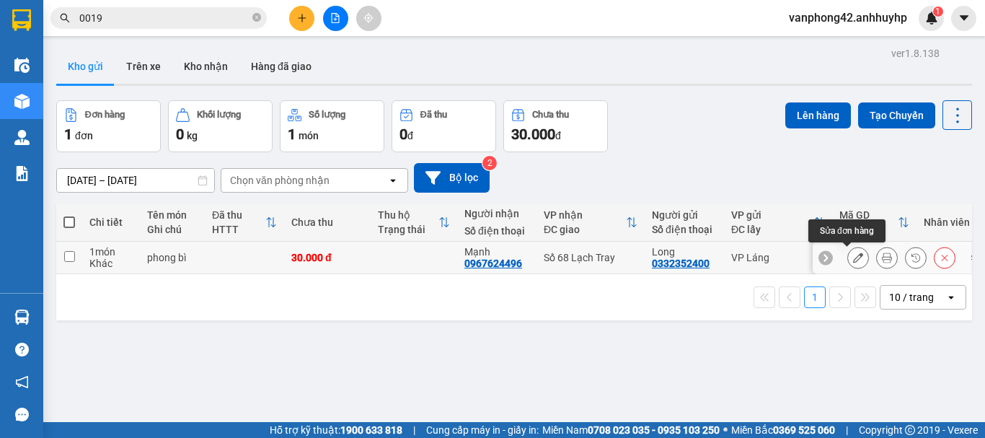
click at [853, 262] on icon at bounding box center [858, 257] width 10 height 10
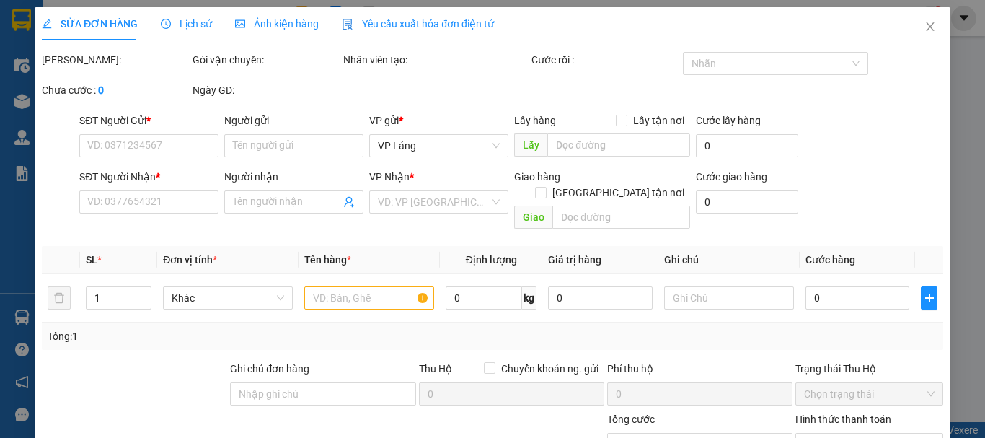
type input "0332352400"
type input "Long"
type input "0967624496"
type input "Mạnh"
type input "30.000"
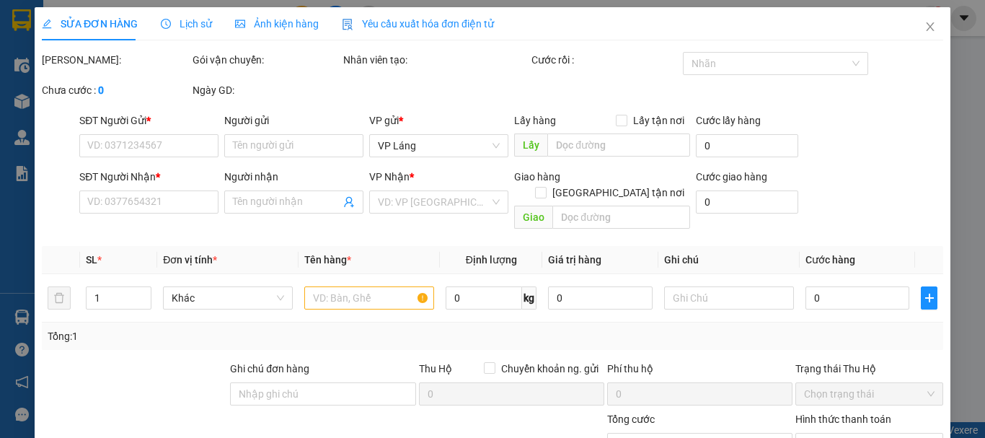
type input "30.000"
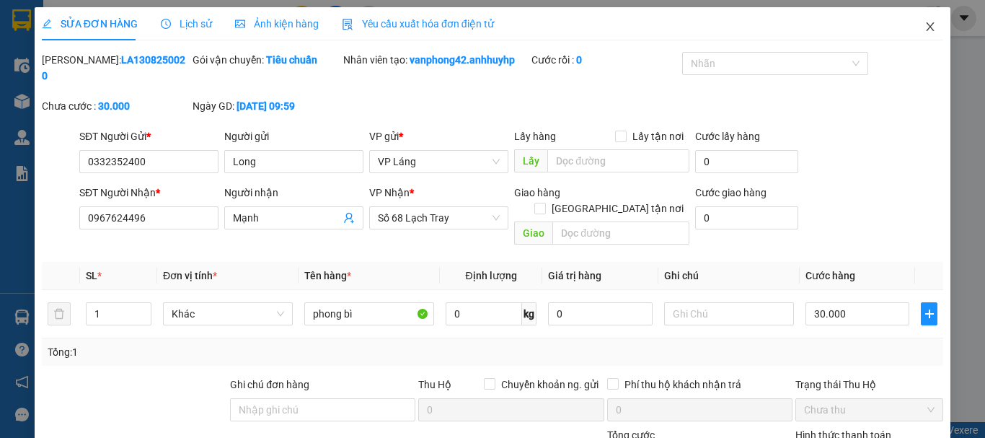
click at [924, 32] on icon "close" at bounding box center [930, 27] width 12 height 12
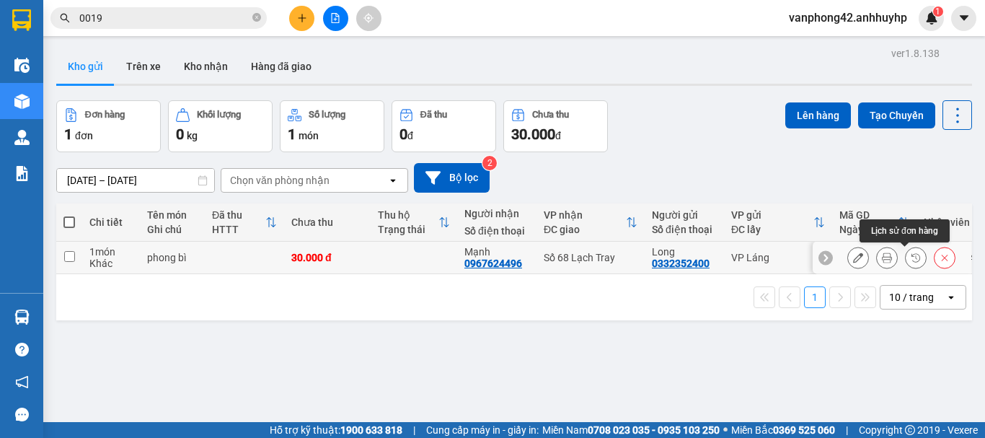
click at [911, 262] on icon at bounding box center [916, 257] width 10 height 10
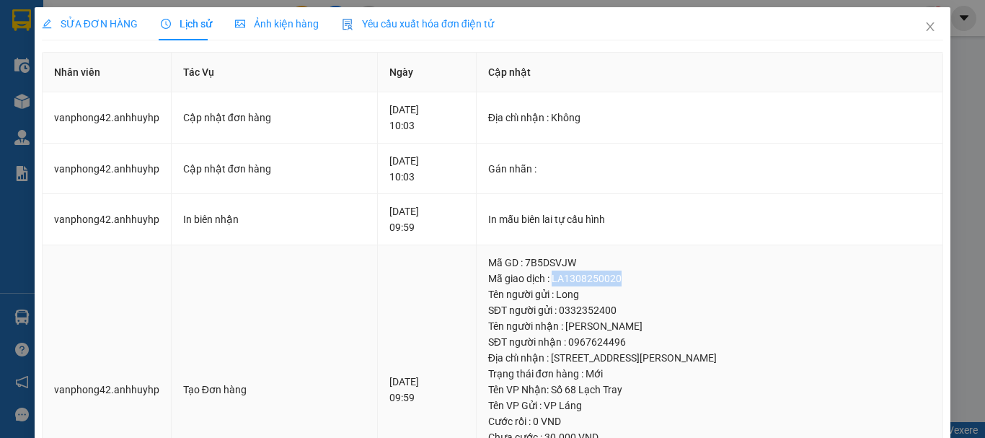
drag, startPoint x: 569, startPoint y: 272, endPoint x: 497, endPoint y: 273, distance: 71.4
click at [497, 273] on div "Mã giao dịch : LA1308250020" at bounding box center [709, 278] width 443 height 16
copy div "LA1308250020"
click at [926, 28] on icon "close" at bounding box center [930, 26] width 8 height 9
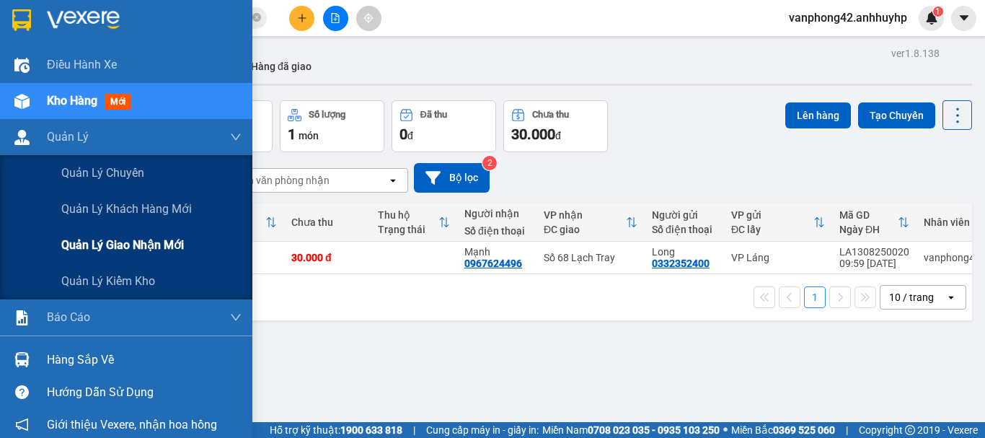
drag, startPoint x: 90, startPoint y: 249, endPoint x: 81, endPoint y: 238, distance: 14.3
click at [89, 248] on span "Quản lý giao nhận mới" at bounding box center [122, 245] width 123 height 18
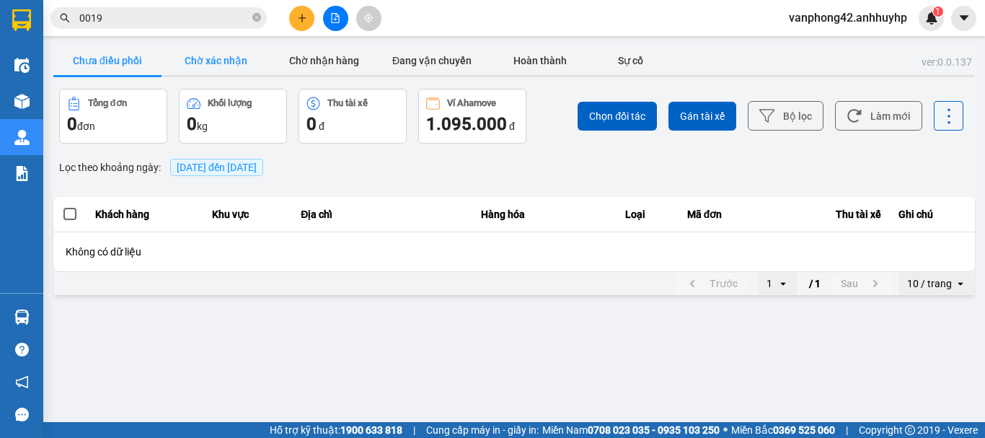
click at [216, 61] on button "Chờ xác nhận" at bounding box center [215, 60] width 108 height 29
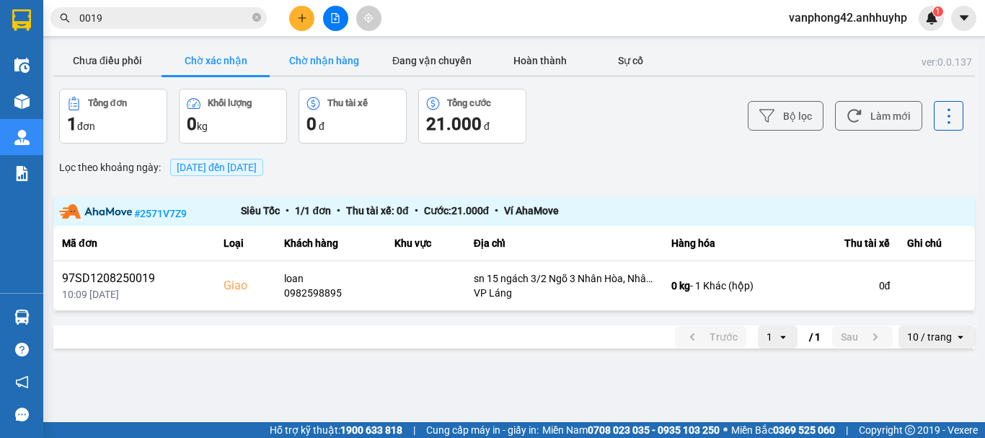
click at [317, 53] on button "Chờ nhận hàng" at bounding box center [324, 60] width 108 height 29
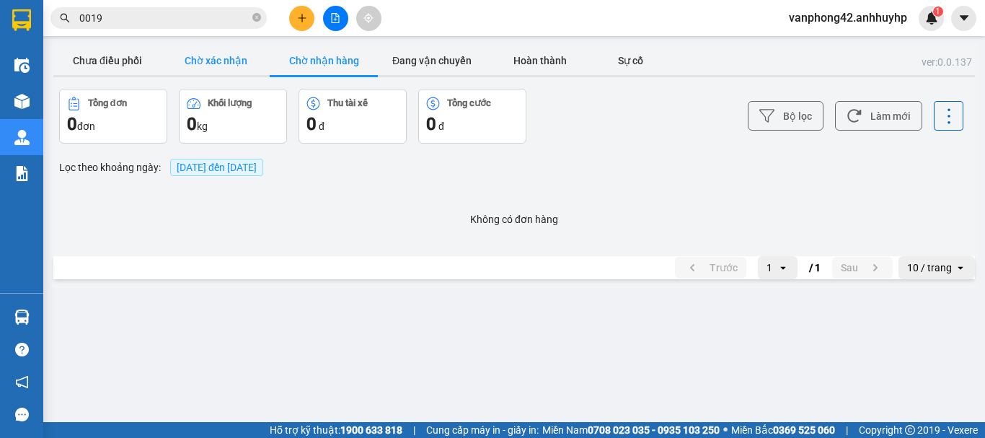
click at [244, 52] on button "Chờ xác nhận" at bounding box center [215, 60] width 108 height 29
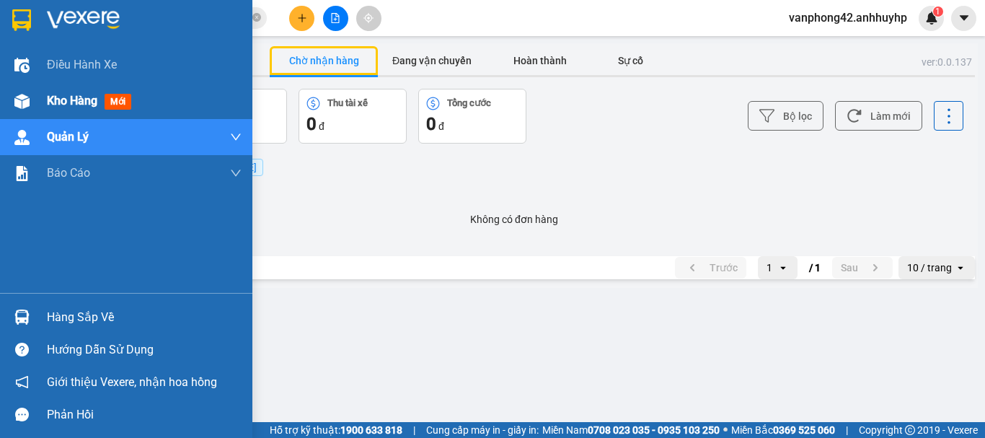
click at [13, 111] on div at bounding box center [21, 101] width 25 height 25
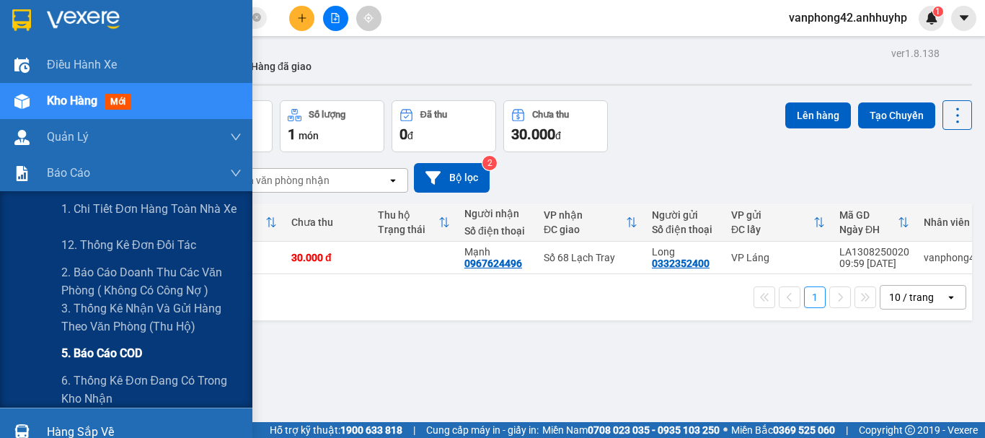
click at [102, 350] on span "5. Báo cáo COD" at bounding box center [101, 353] width 81 height 18
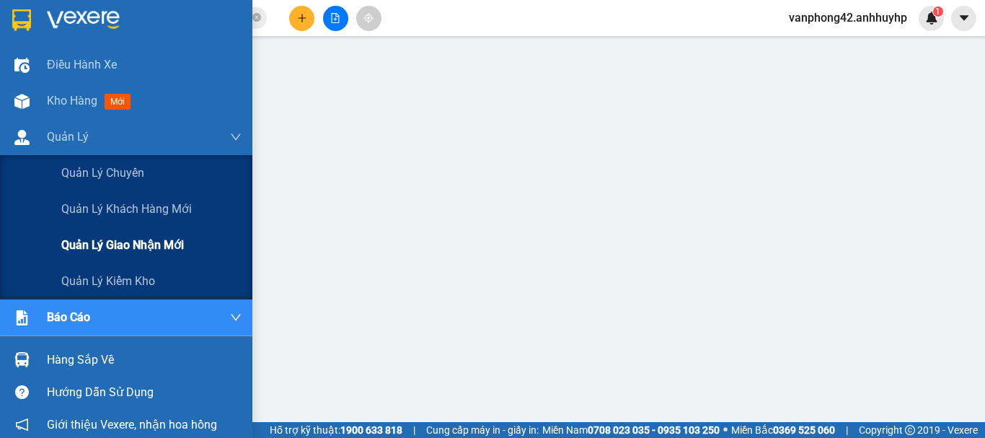
click at [95, 257] on div "Quản lý giao nhận mới" at bounding box center [151, 245] width 180 height 36
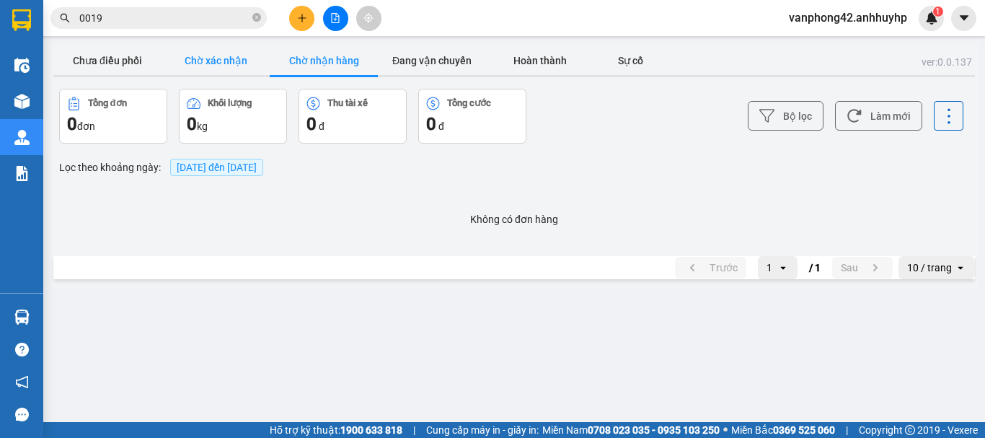
click at [237, 58] on button "Chờ xác nhận" at bounding box center [215, 60] width 108 height 29
click at [324, 61] on button "Chờ nhận hàng" at bounding box center [324, 60] width 108 height 29
click at [143, 62] on button "Chưa điều phối" at bounding box center [107, 60] width 108 height 29
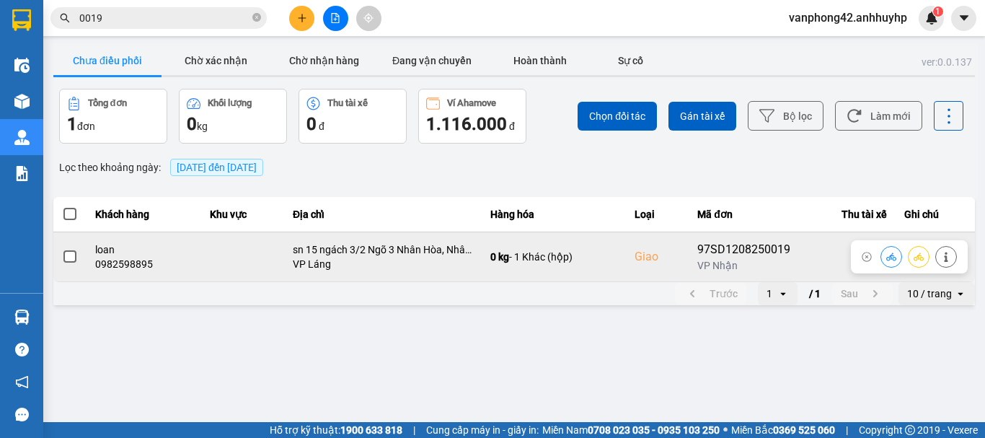
click at [77, 253] on label at bounding box center [70, 257] width 16 height 16
click at [62, 249] on input "checkbox" at bounding box center [62, 249] width 0 height 0
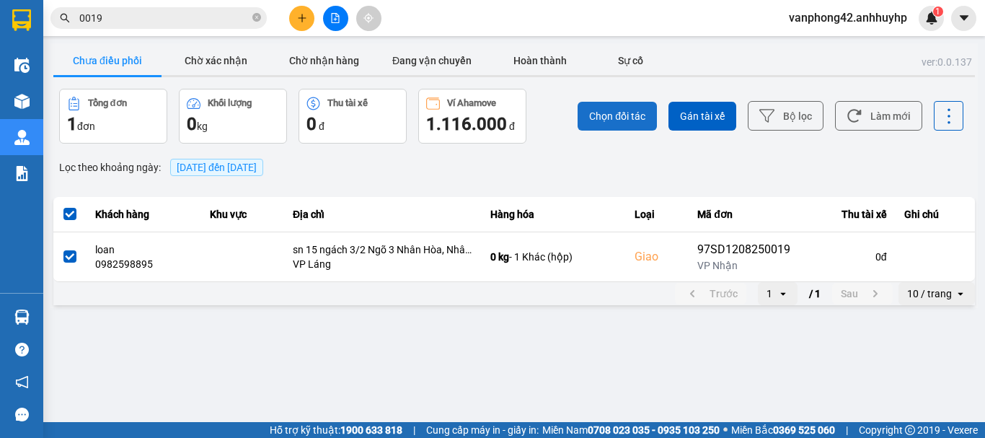
click at [611, 119] on span "Chọn đối tác" at bounding box center [617, 116] width 56 height 14
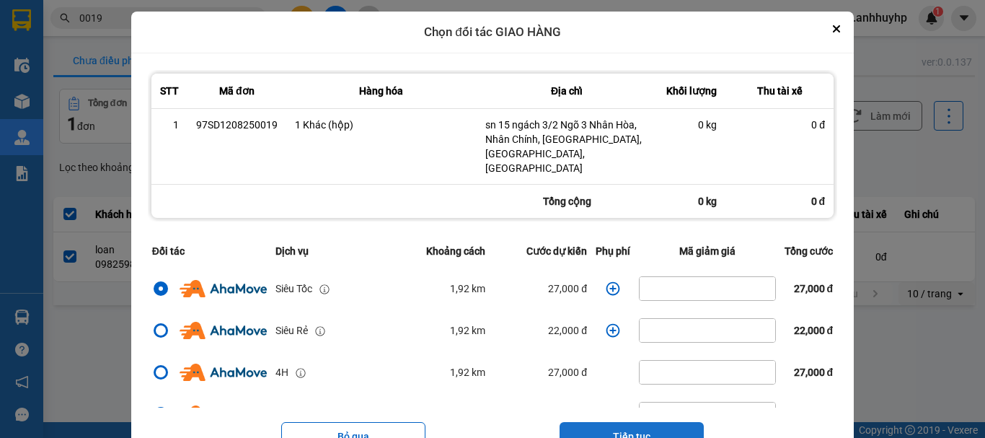
click at [654, 433] on button "Tiếp tục" at bounding box center [631, 436] width 144 height 29
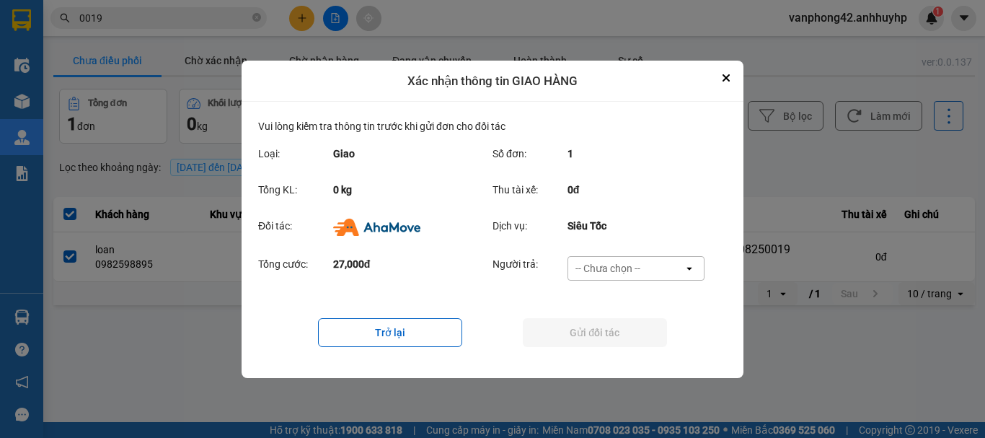
click at [631, 270] on div "-- Chưa chọn --" at bounding box center [607, 268] width 65 height 14
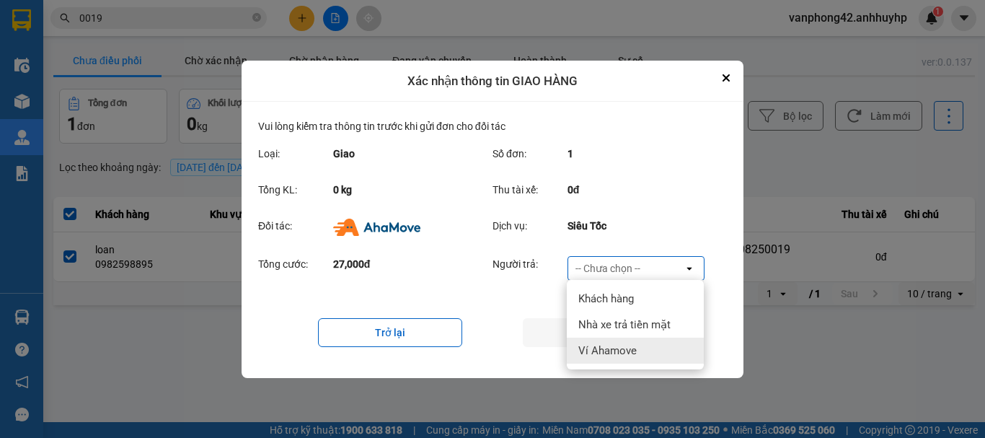
click at [611, 351] on span "Ví Ahamove" at bounding box center [607, 350] width 58 height 14
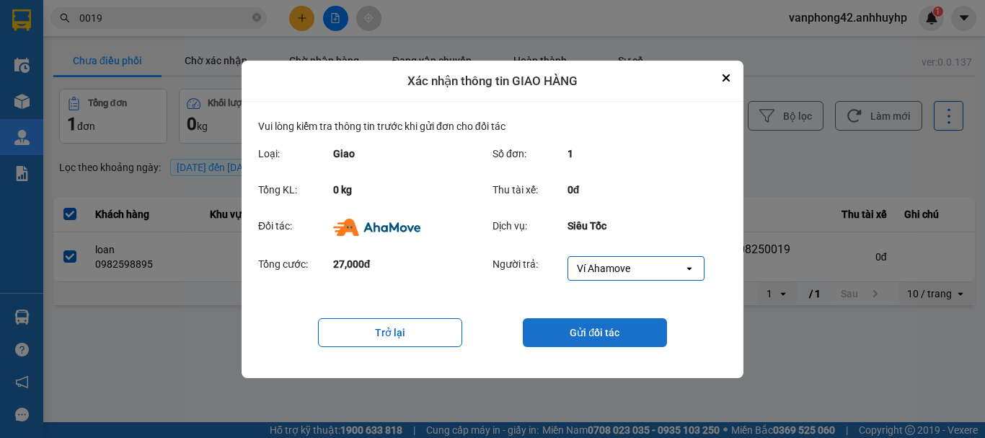
click at [592, 333] on button "Gửi đối tác" at bounding box center [595, 332] width 144 height 29
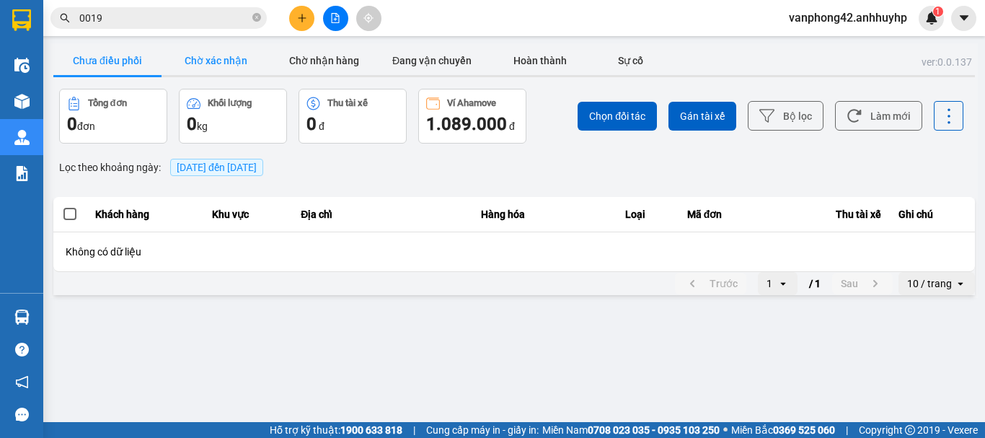
click at [218, 66] on button "Chờ xác nhận" at bounding box center [215, 60] width 108 height 29
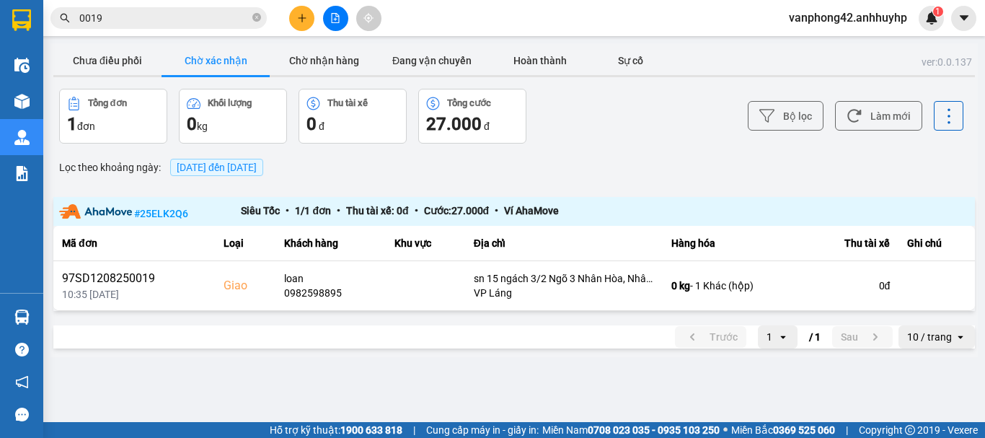
click at [637, 167] on div "Lọc theo khoảng ngày : 13/08/2025 đến 13/08/2025" at bounding box center [513, 167] width 921 height 25
click at [327, 65] on button "Chờ nhận hàng" at bounding box center [324, 60] width 108 height 29
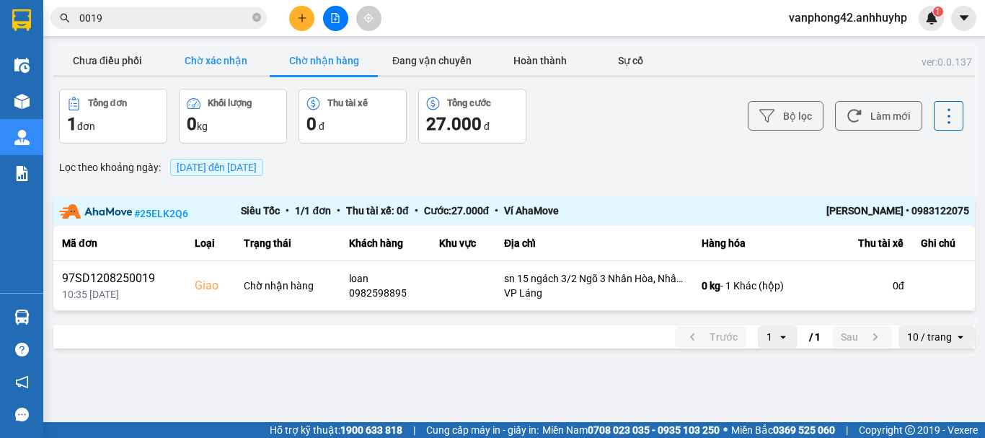
click at [238, 59] on button "Chờ xác nhận" at bounding box center [215, 60] width 108 height 29
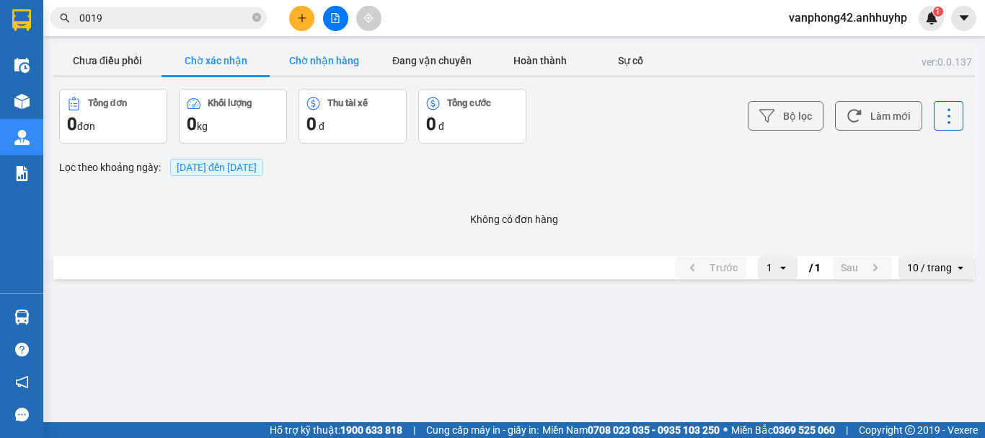
click at [303, 63] on button "Chờ nhận hàng" at bounding box center [324, 60] width 108 height 29
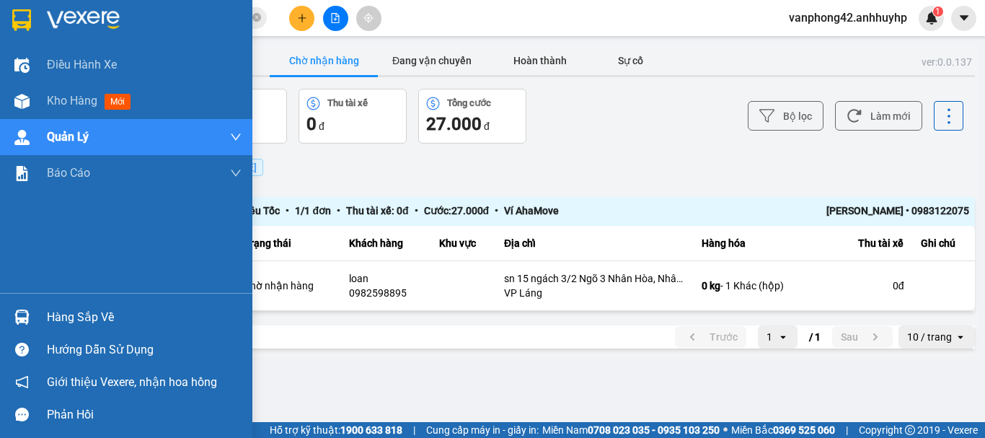
click at [30, 316] on div at bounding box center [21, 316] width 25 height 25
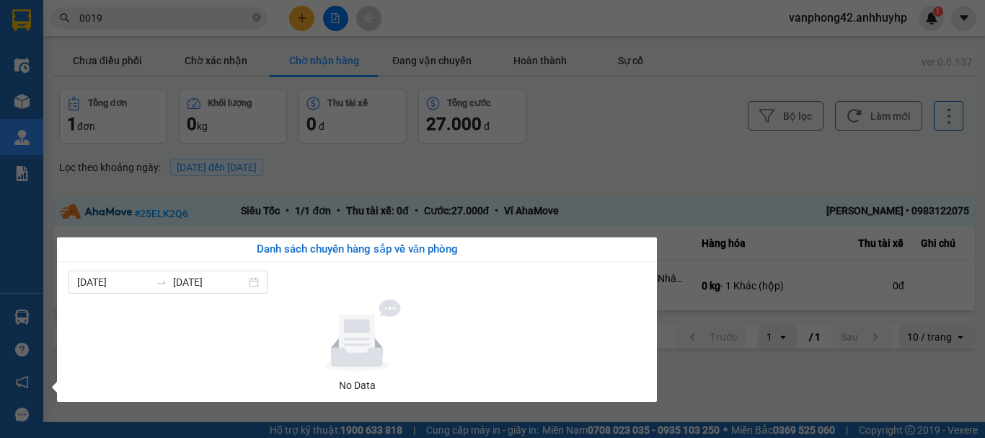
click at [700, 107] on section "Kết quả tìm kiếm ( 96 ) Bộ lọc Mã ĐH Trạng thái Món hàng Thu hộ Tổng cước Chưa …" at bounding box center [492, 219] width 985 height 438
